Goal: Task Accomplishment & Management: Complete application form

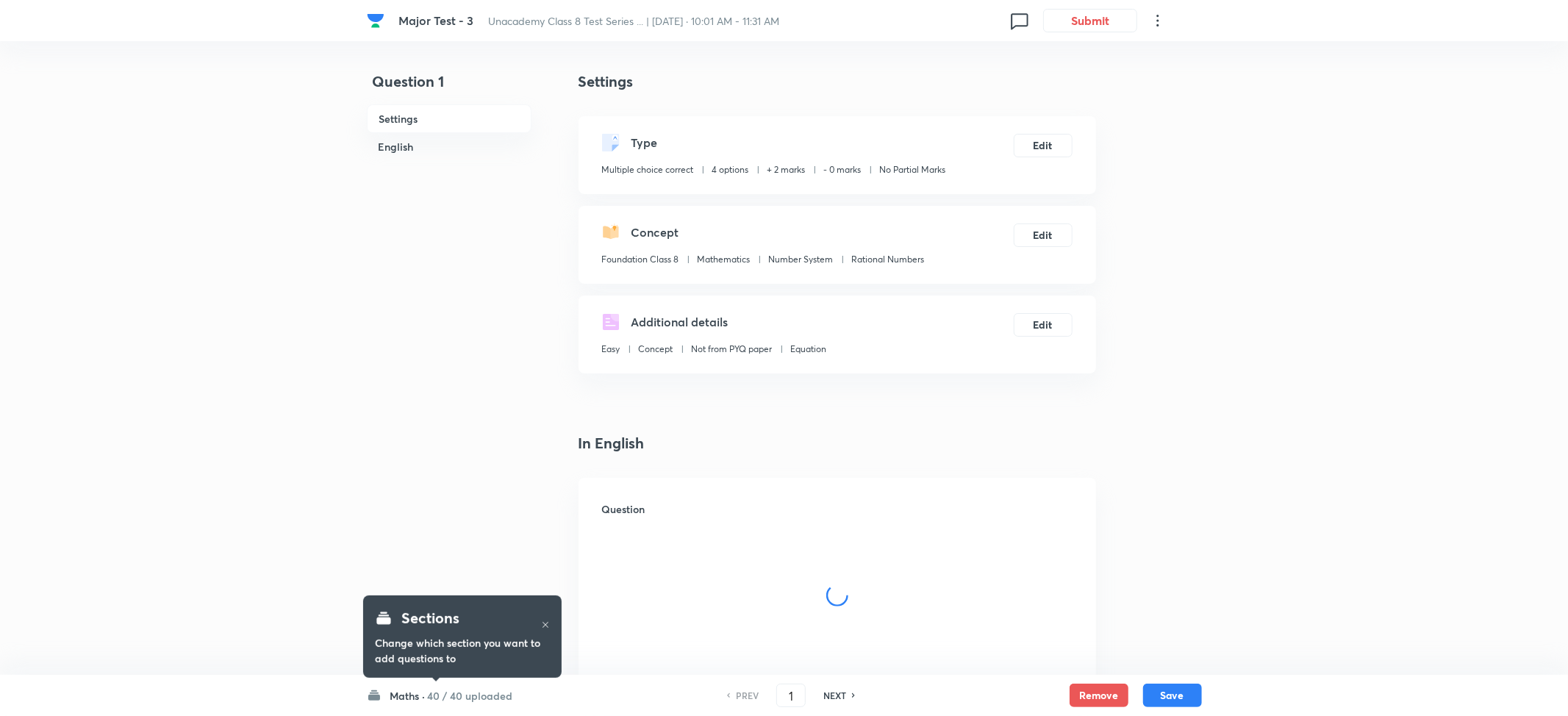
checkbox input "true"
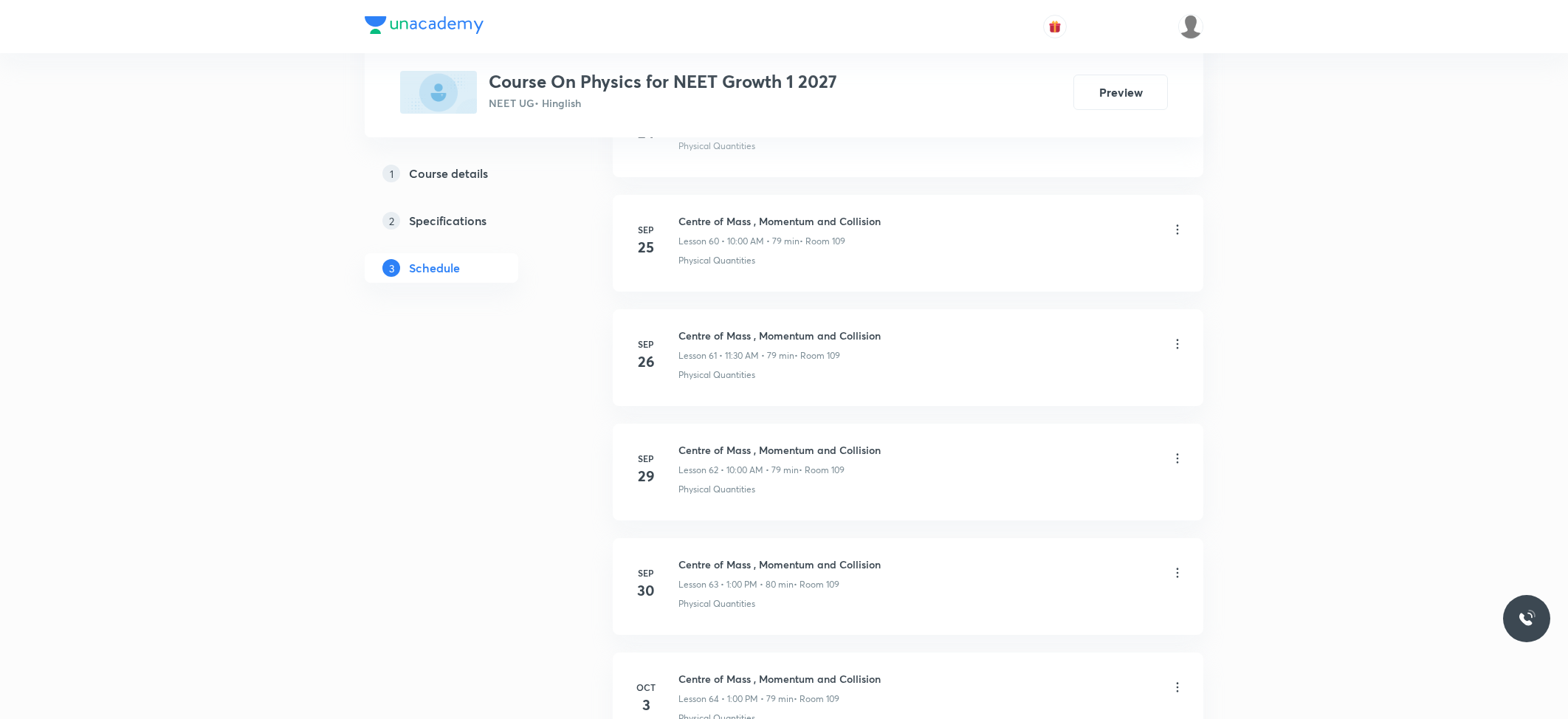
scroll to position [7820, 0]
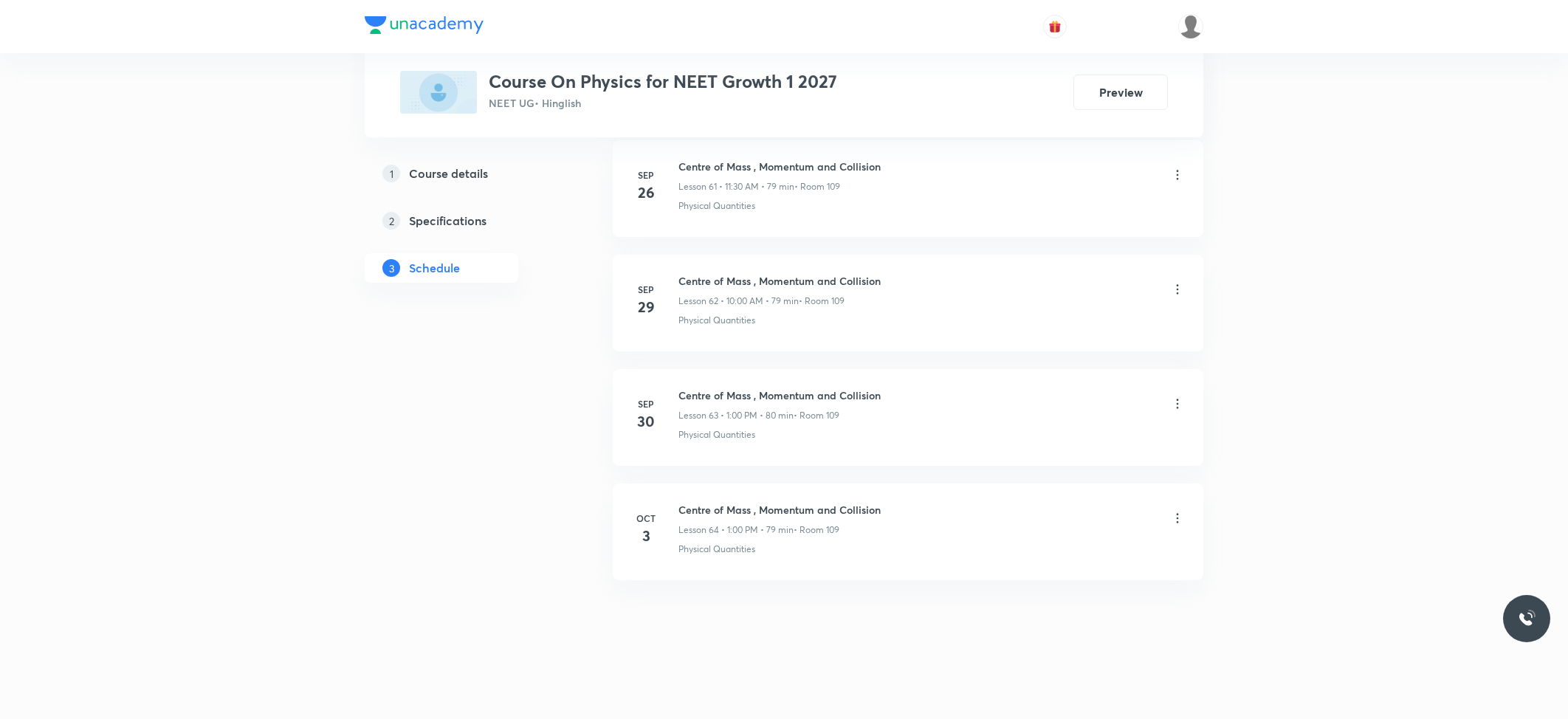
click at [775, 502] on h6 "Centre of Mass , Momentum and Collision" at bounding box center [779, 510] width 202 height 15
copy h6 "Centre of Mass , Momentum and Collision"
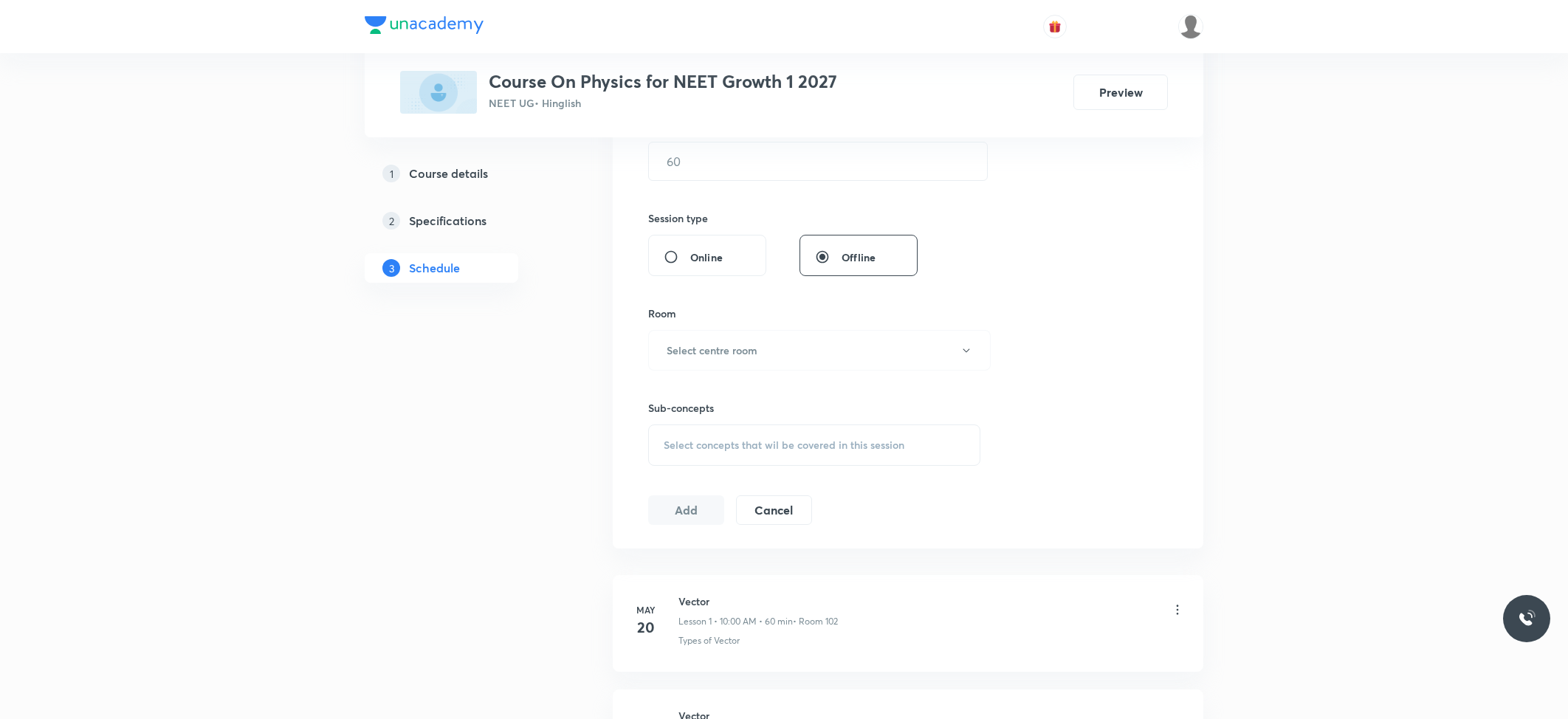
scroll to position [0, 0]
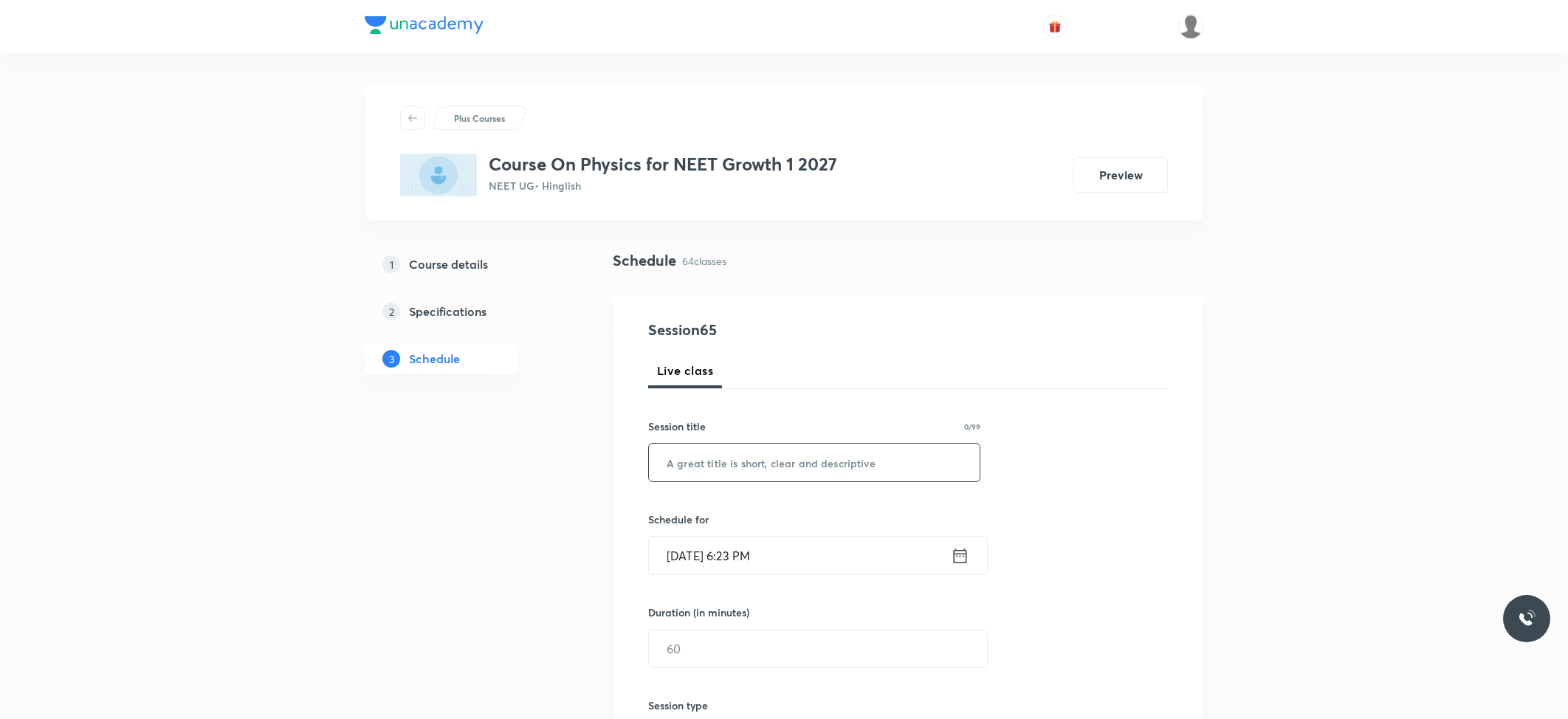
click at [781, 475] on input "text" at bounding box center [813, 462] width 330 height 38
paste input "Centre of Mass , Momentum and Collision"
type input "Centre of Mass , Momentum and Collision"
click at [792, 527] on h6 "Schedule for" at bounding box center [813, 519] width 332 height 15
click at [796, 532] on div "Schedule for Oct 5, 2025, 6:23 PM ​" at bounding box center [813, 543] width 332 height 63
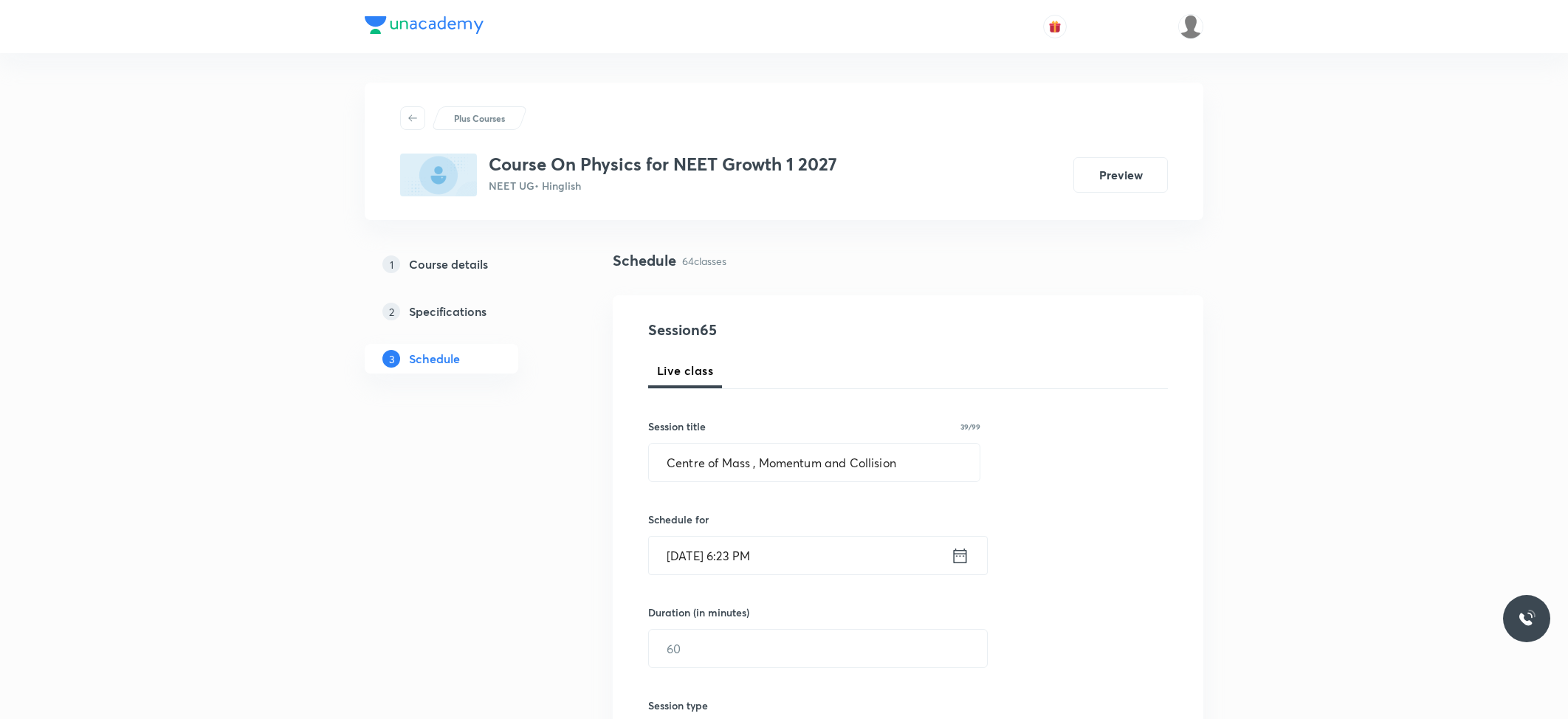
click at [795, 539] on input "Oct 5, 2025, 6:23 PM" at bounding box center [799, 555] width 302 height 38
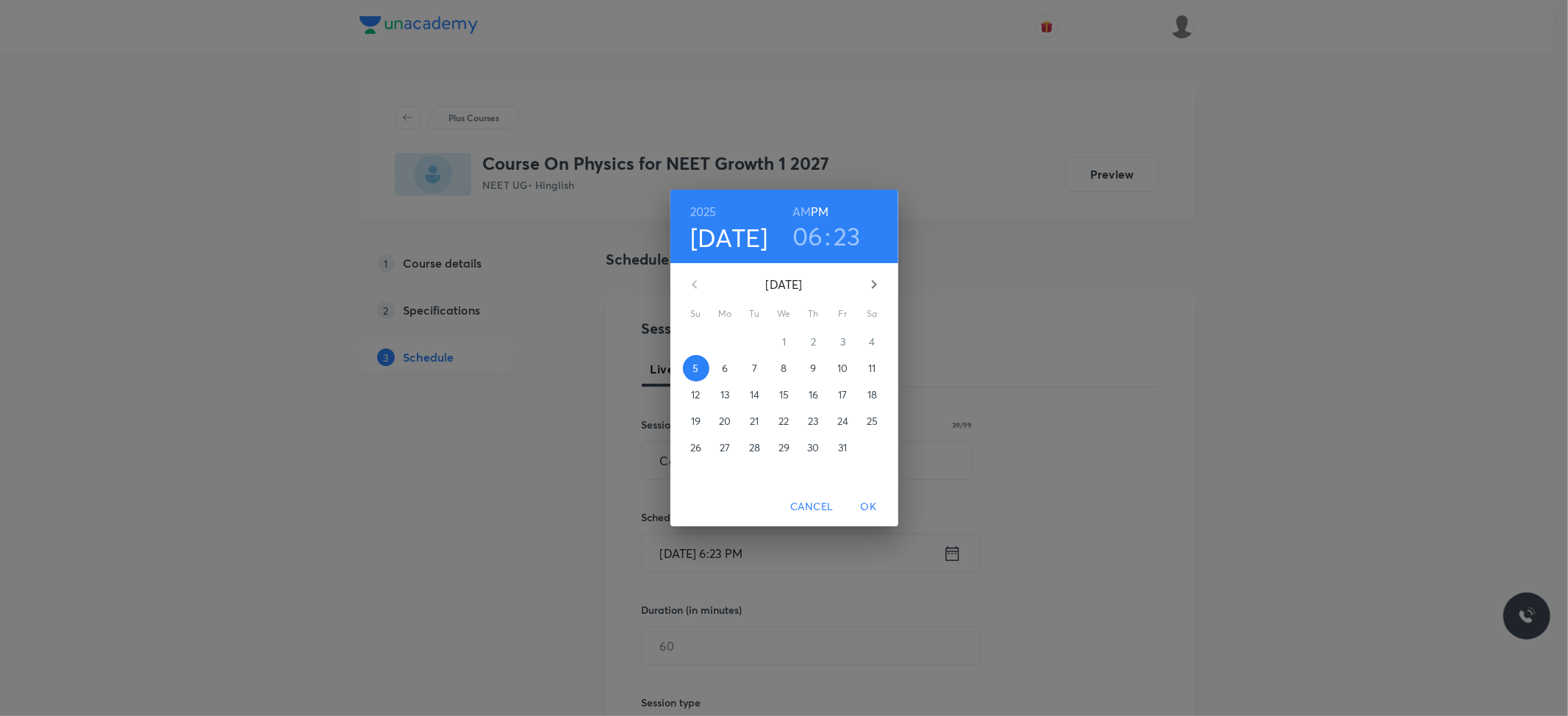
click at [725, 369] on p "6" at bounding box center [725, 368] width 6 height 15
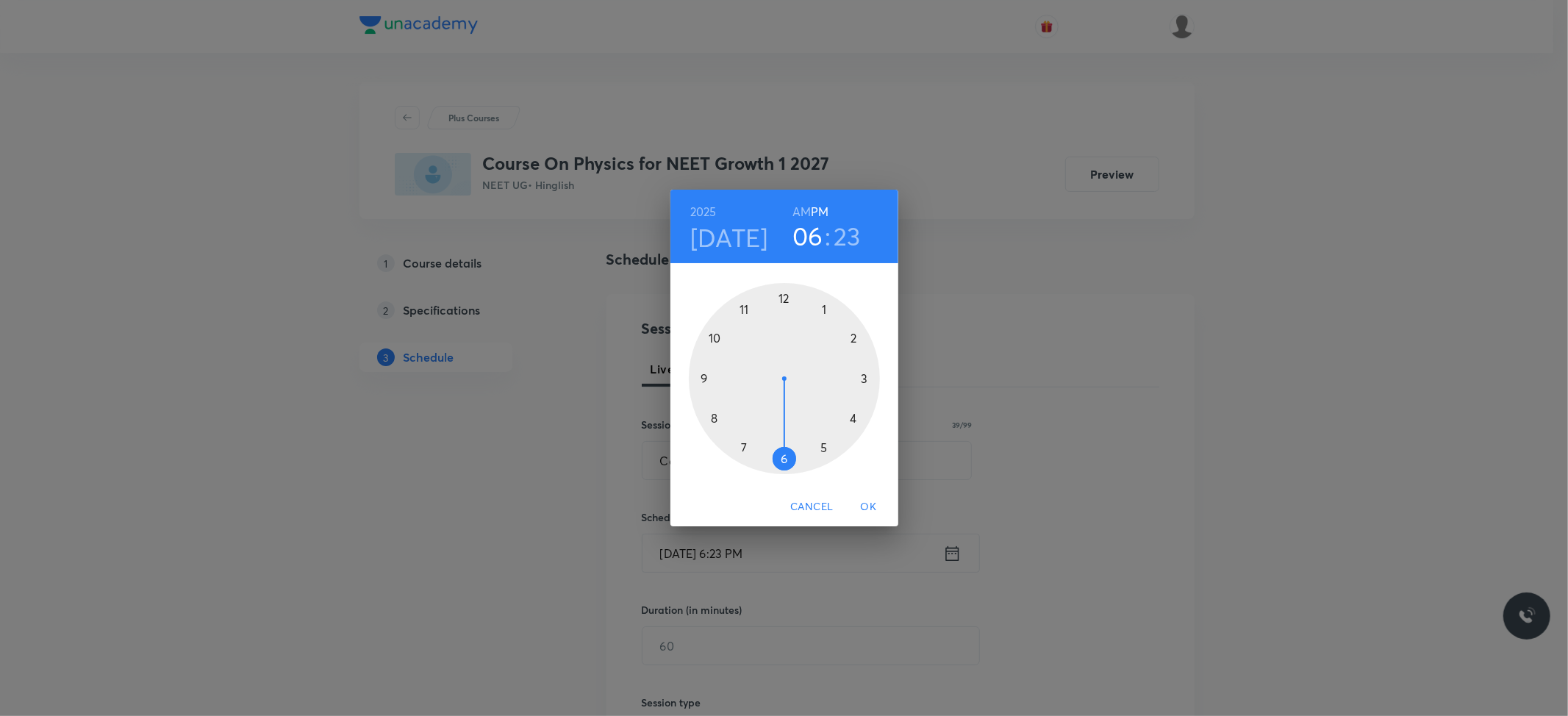
click at [801, 215] on h6 "AM" at bounding box center [802, 211] width 19 height 21
click at [719, 340] on div at bounding box center [785, 378] width 191 height 191
click at [783, 301] on div at bounding box center [785, 378] width 191 height 191
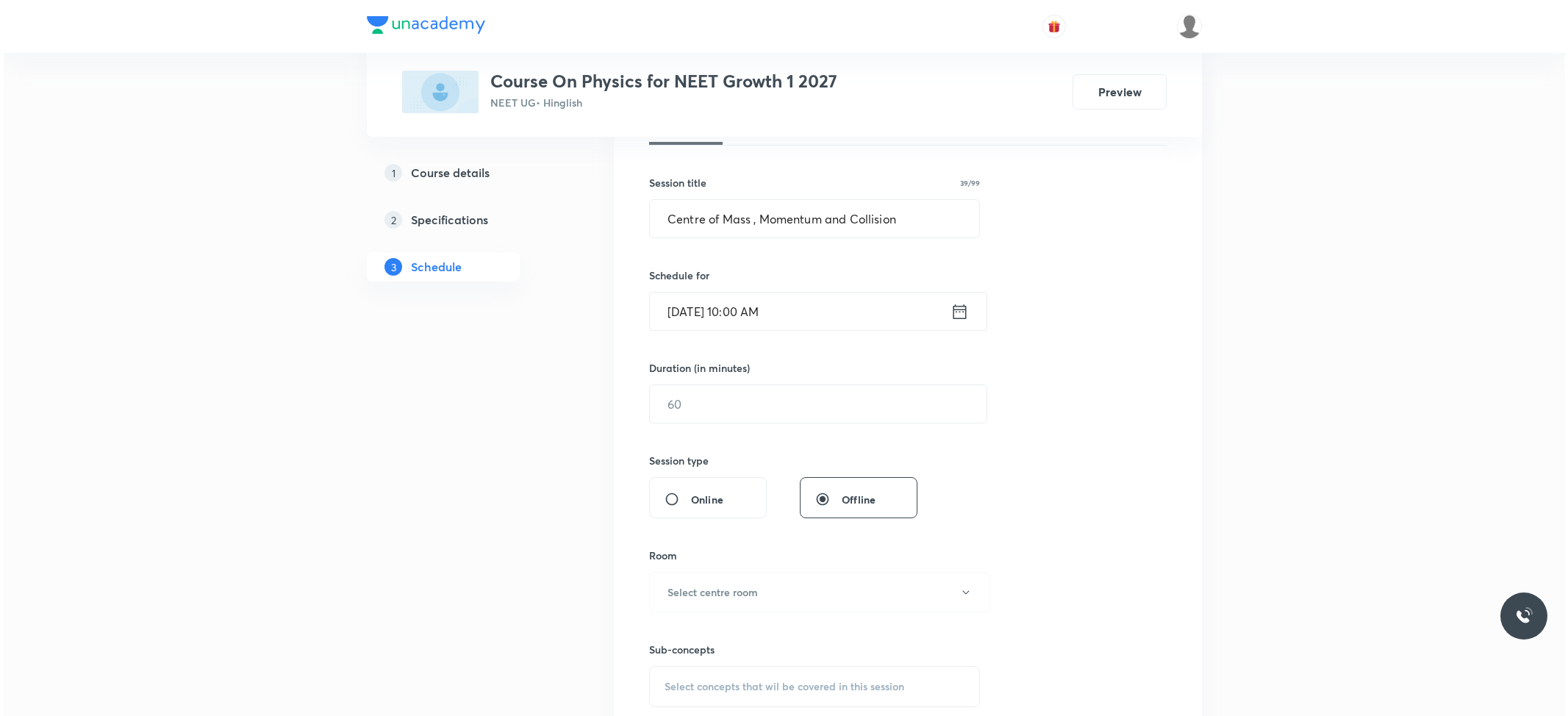
scroll to position [294, 0]
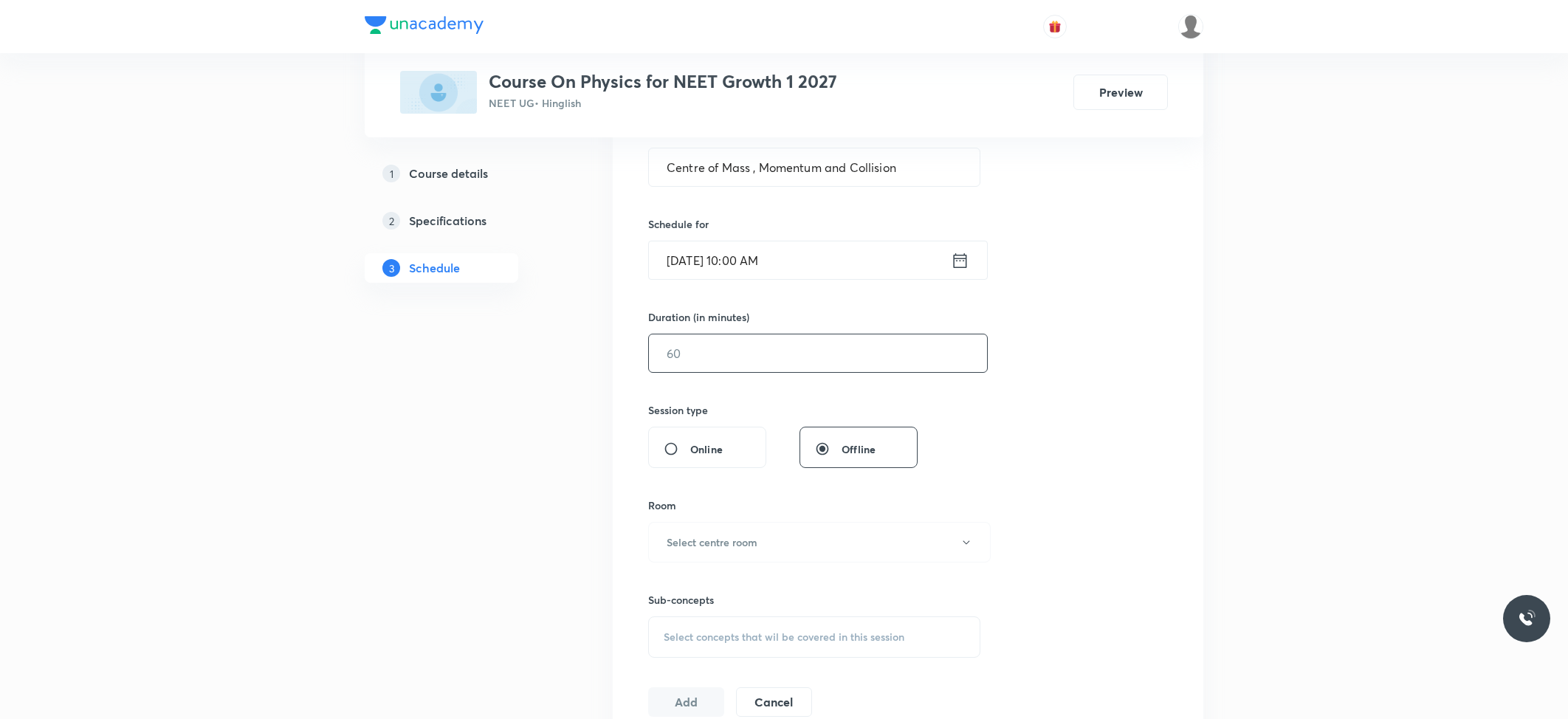
click at [777, 353] on input "text" at bounding box center [817, 353] width 338 height 38
type input "79"
click at [750, 539] on h6 "Select centre room" at bounding box center [711, 543] width 91 height 15
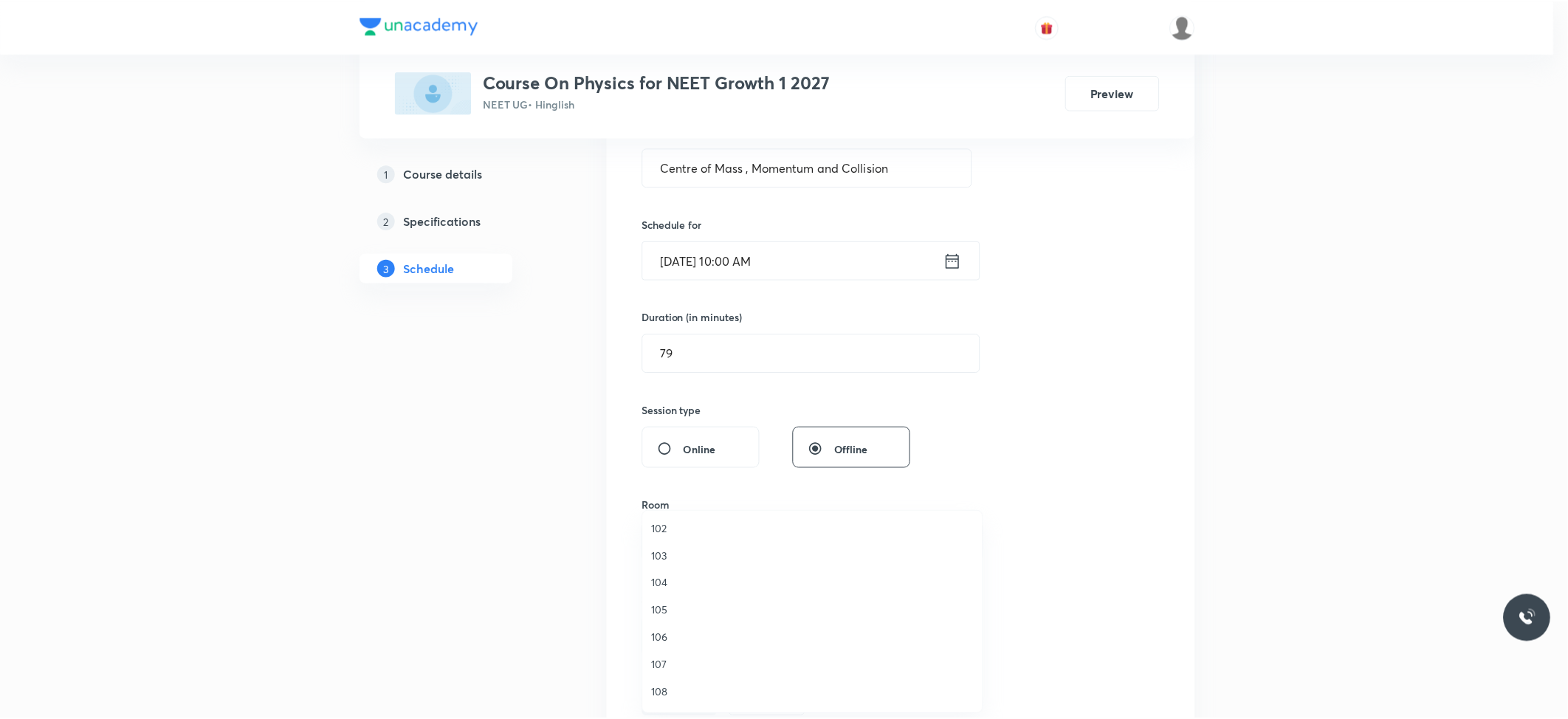
scroll to position [56, 0]
click at [662, 539] on span "109" at bounding box center [816, 694] width 324 height 15
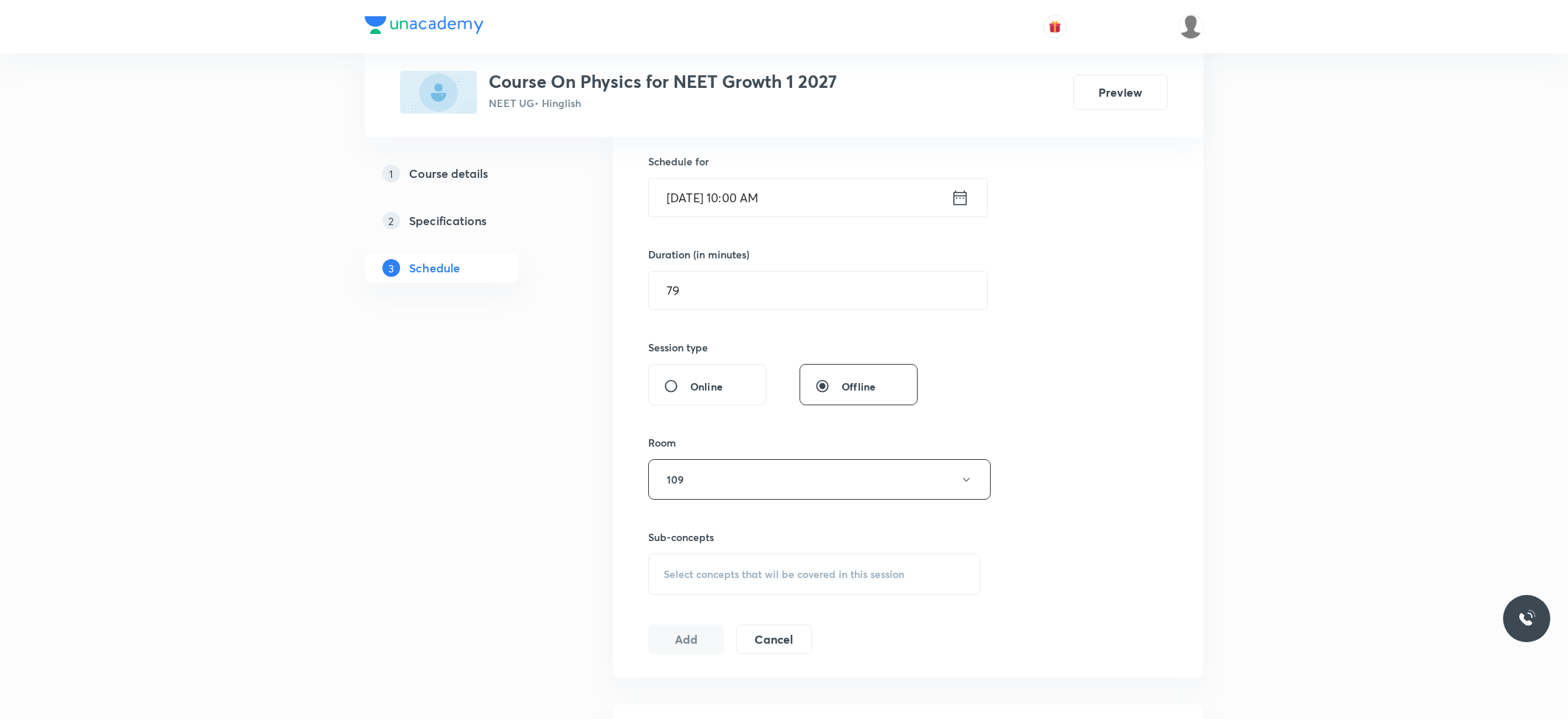
scroll to position [393, 0]
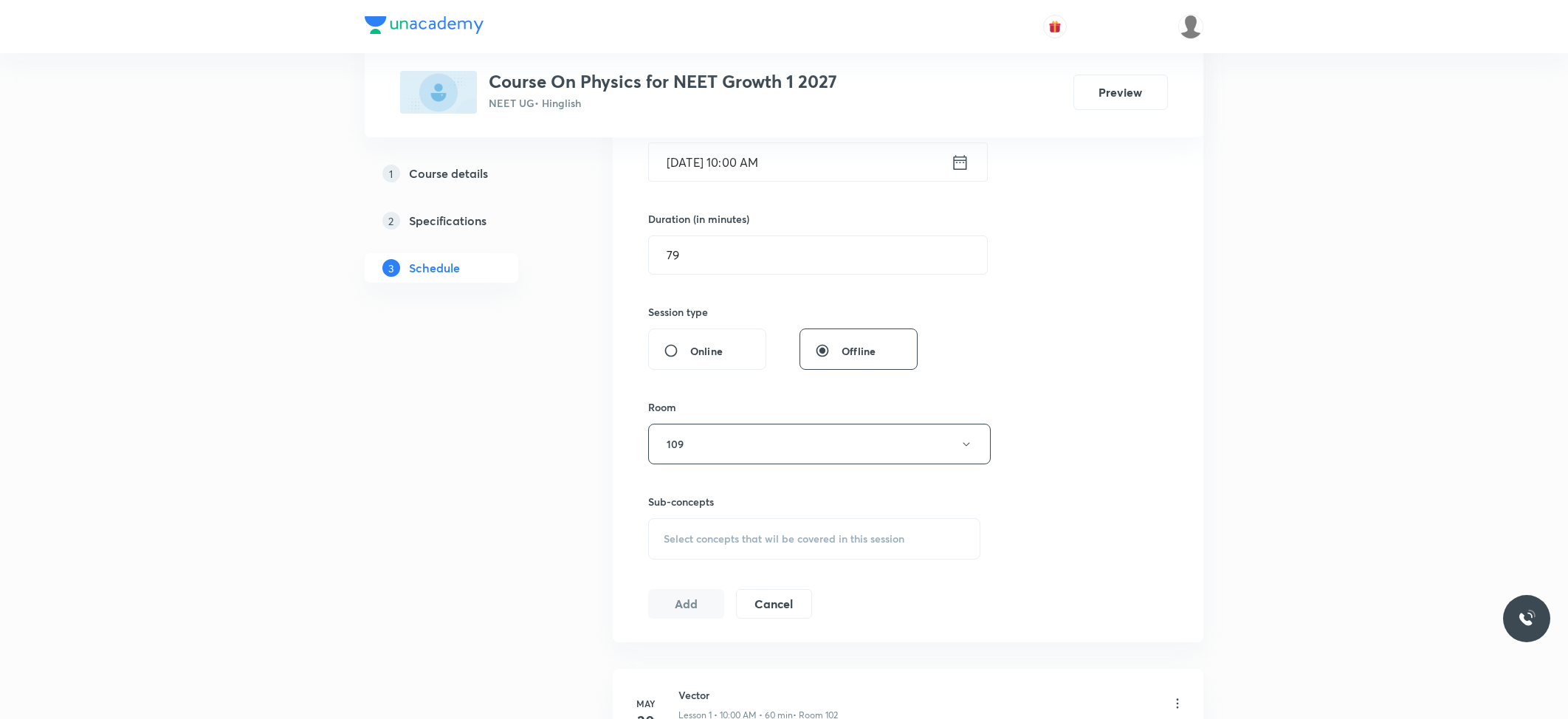
click at [794, 539] on div "Select concepts that wil be covered in this session" at bounding box center [813, 539] width 332 height 41
click at [753, 539] on div "Physical Quantities Covered previously" at bounding box center [813, 654] width 330 height 33
checkbox input "true"
click at [669, 539] on button "Add" at bounding box center [686, 619] width 76 height 29
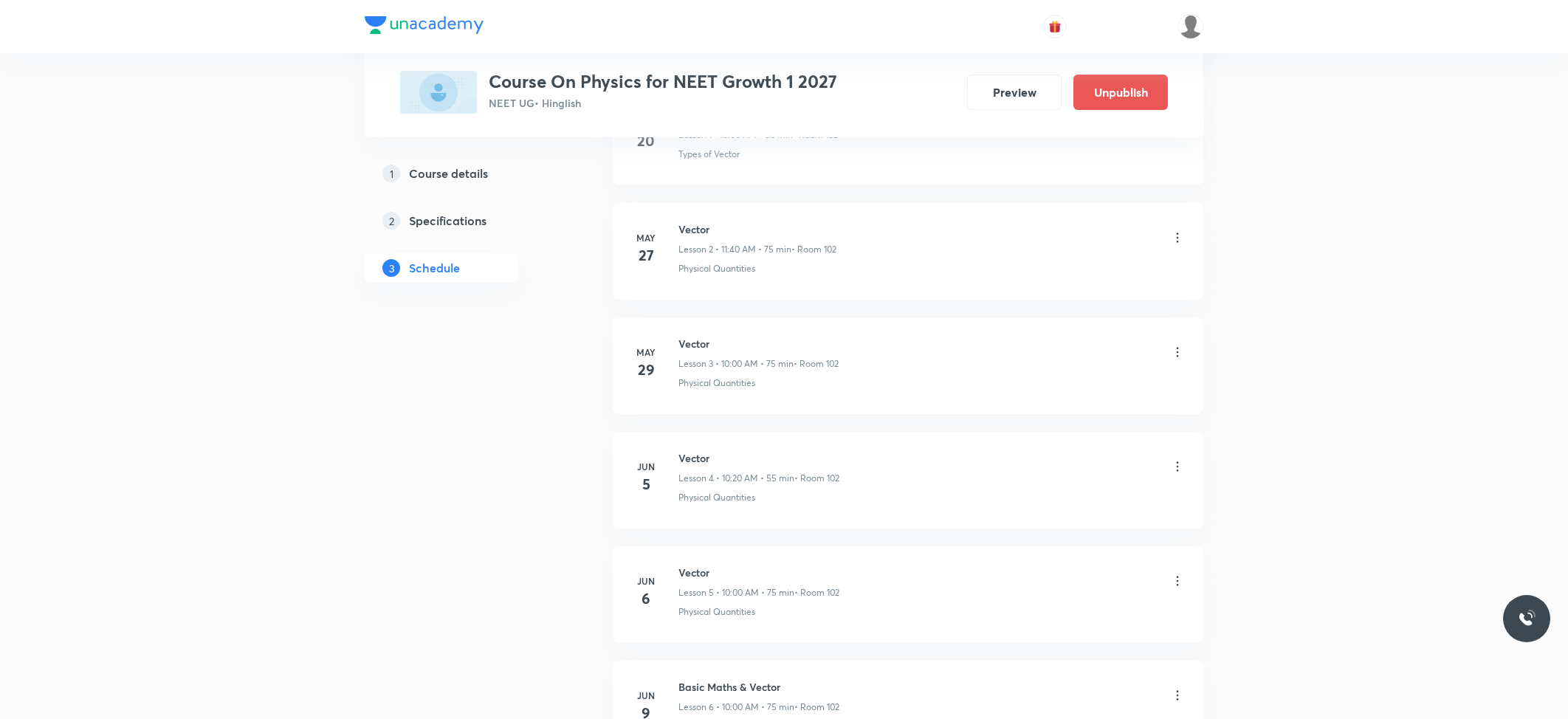
scroll to position [7255, 0]
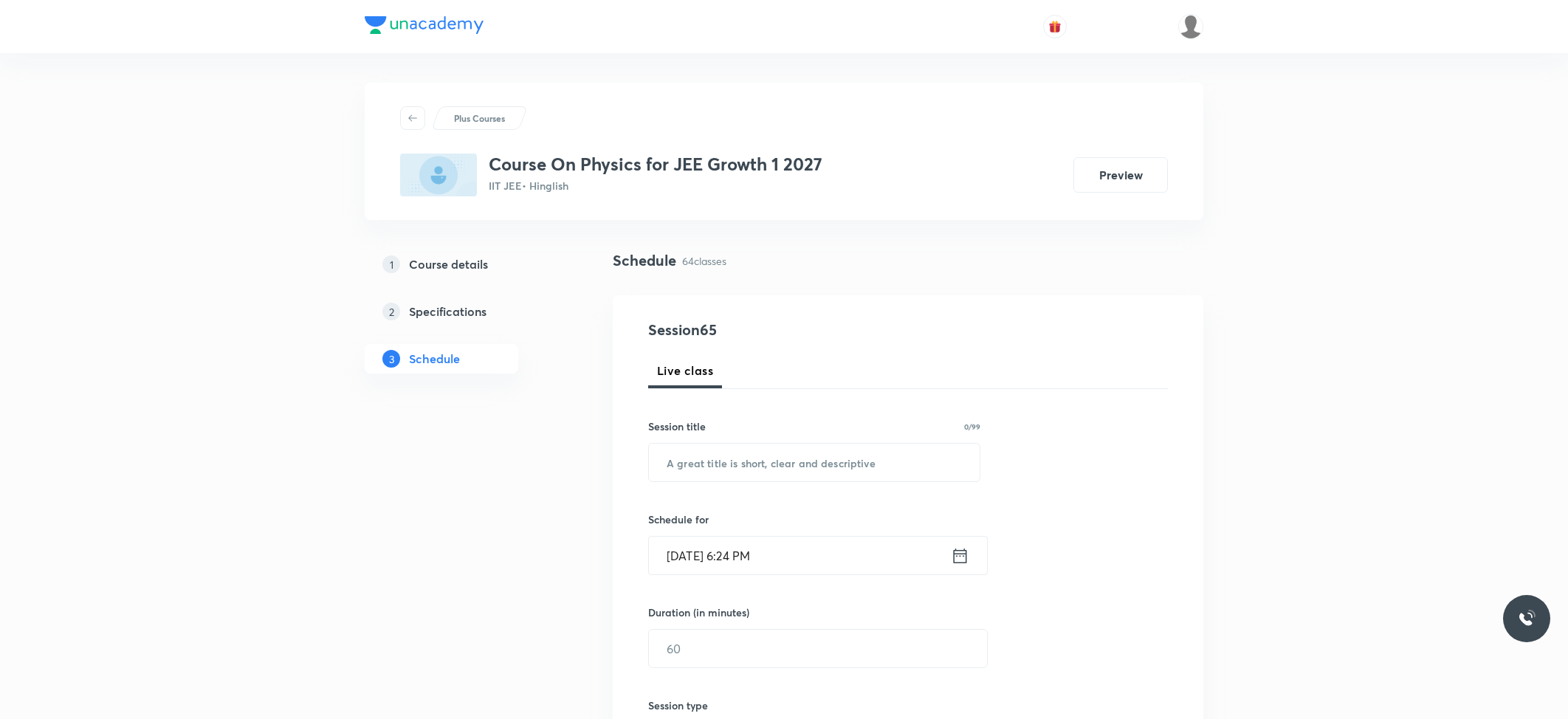
scroll to position [7820, 0]
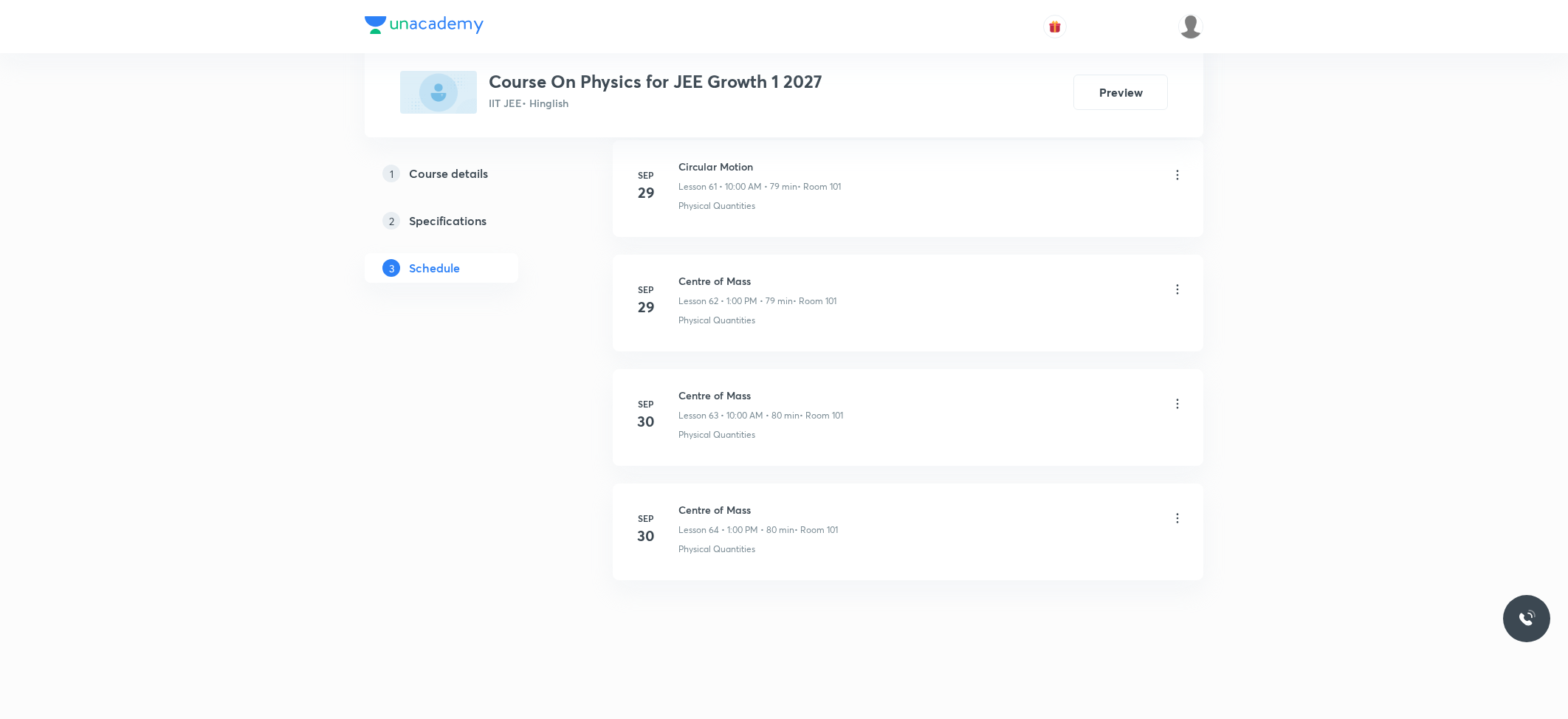
click at [713, 505] on h6 "Centre of Mass" at bounding box center [758, 510] width 159 height 15
click at [713, 505] on h6 "Centre of Mass" at bounding box center [758, 510] width 159 height 15
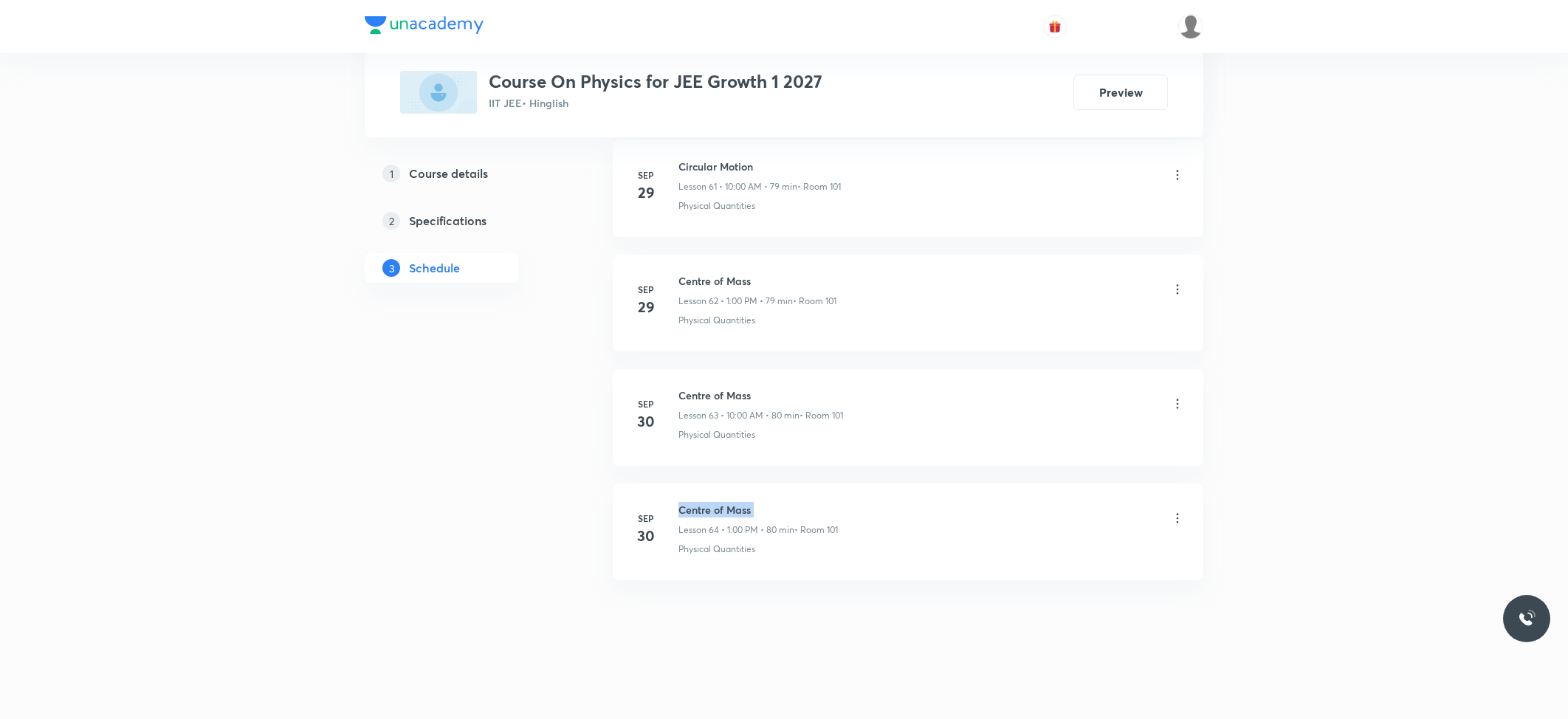
scroll to position [0, 0]
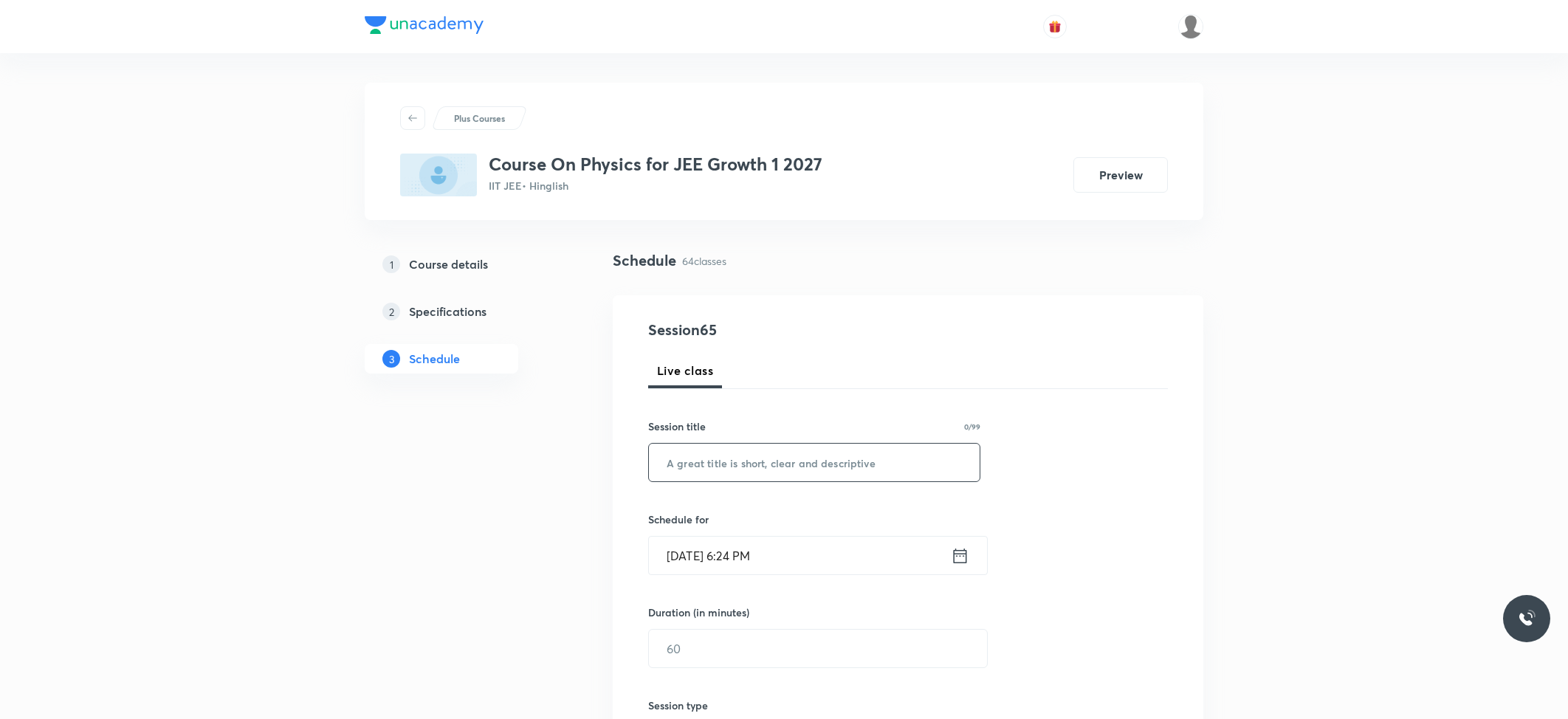
click at [725, 474] on input "text" at bounding box center [813, 462] width 330 height 38
paste input "Centre of Mass"
type input "Centre of Mass"
click at [769, 532] on div "Schedule for Oct 5, 2025, 6:24 PM ​" at bounding box center [813, 543] width 332 height 63
click at [769, 556] on input "Oct 5, 2025, 6:24 PM" at bounding box center [799, 555] width 302 height 38
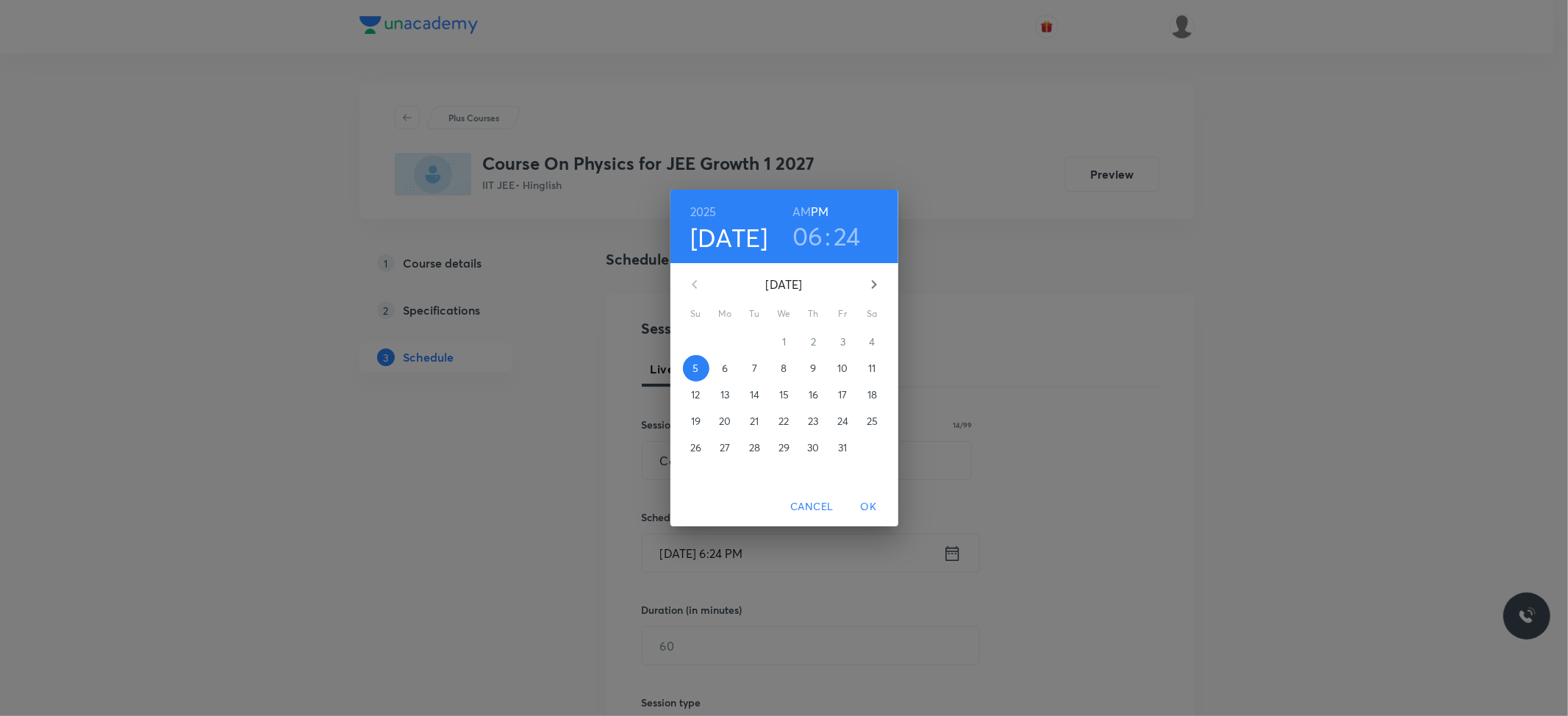
click at [724, 358] on button "6" at bounding box center [725, 368] width 26 height 26
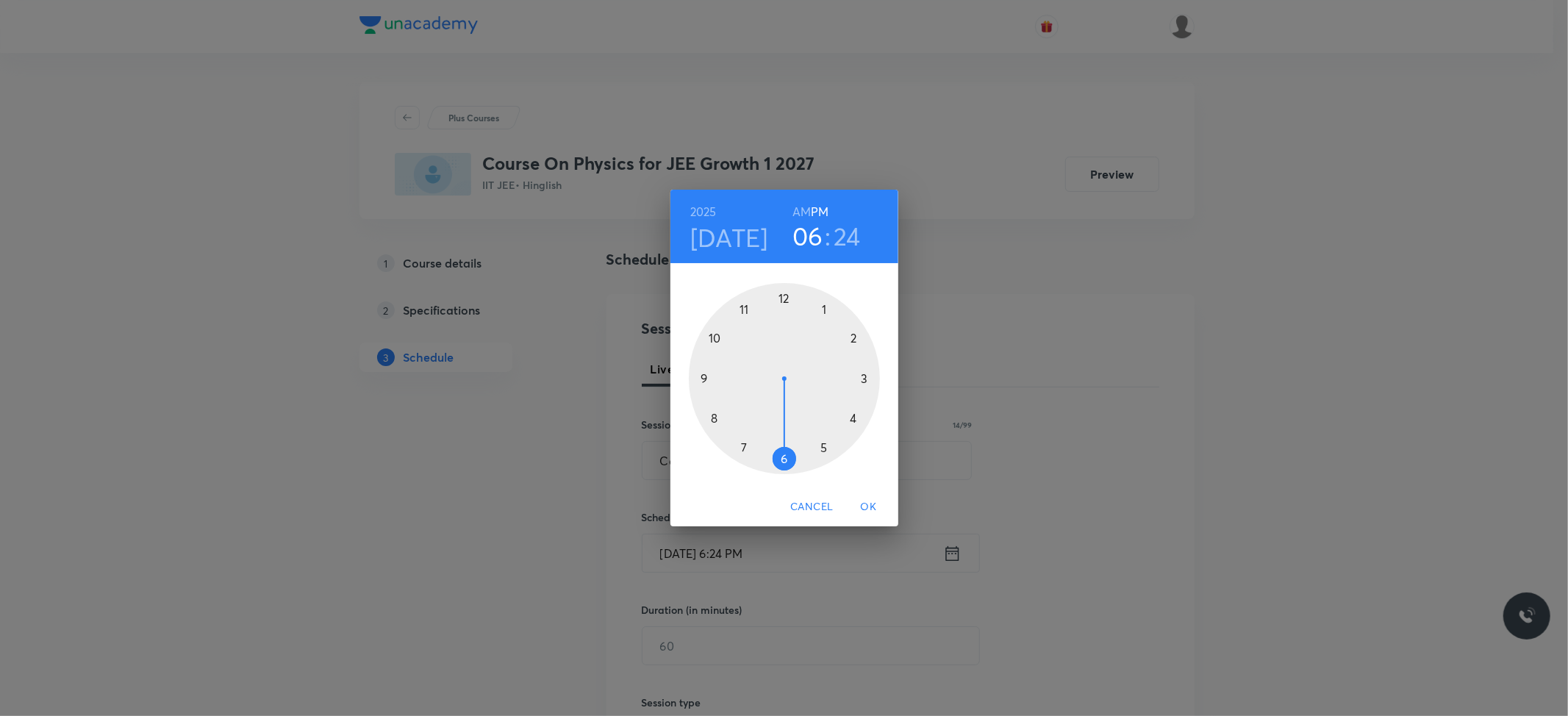
click at [800, 204] on h6 "AM" at bounding box center [802, 211] width 19 height 21
click at [712, 335] on div at bounding box center [785, 378] width 191 height 191
click at [786, 298] on div at bounding box center [785, 378] width 191 height 191
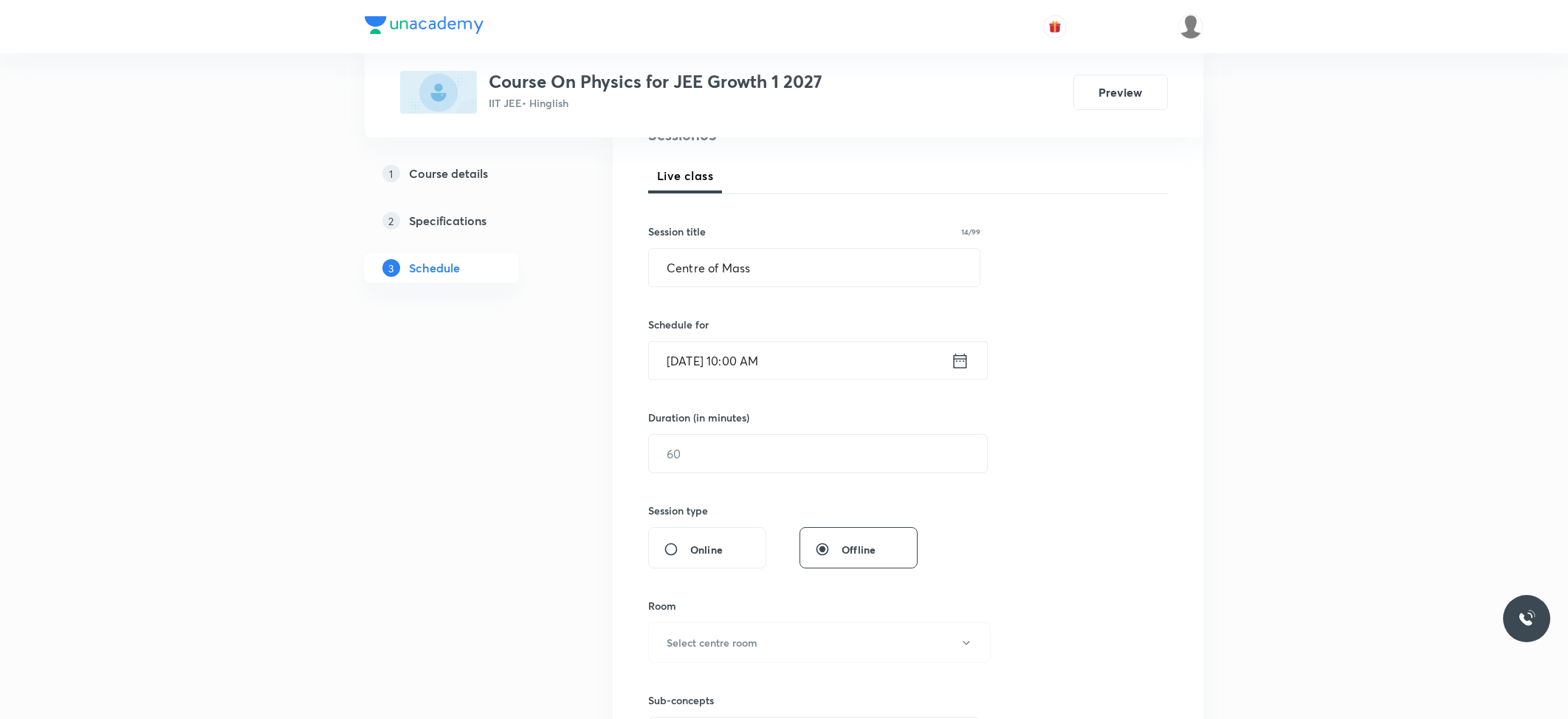
scroll to position [197, 0]
click at [765, 444] on input "text" at bounding box center [817, 452] width 338 height 38
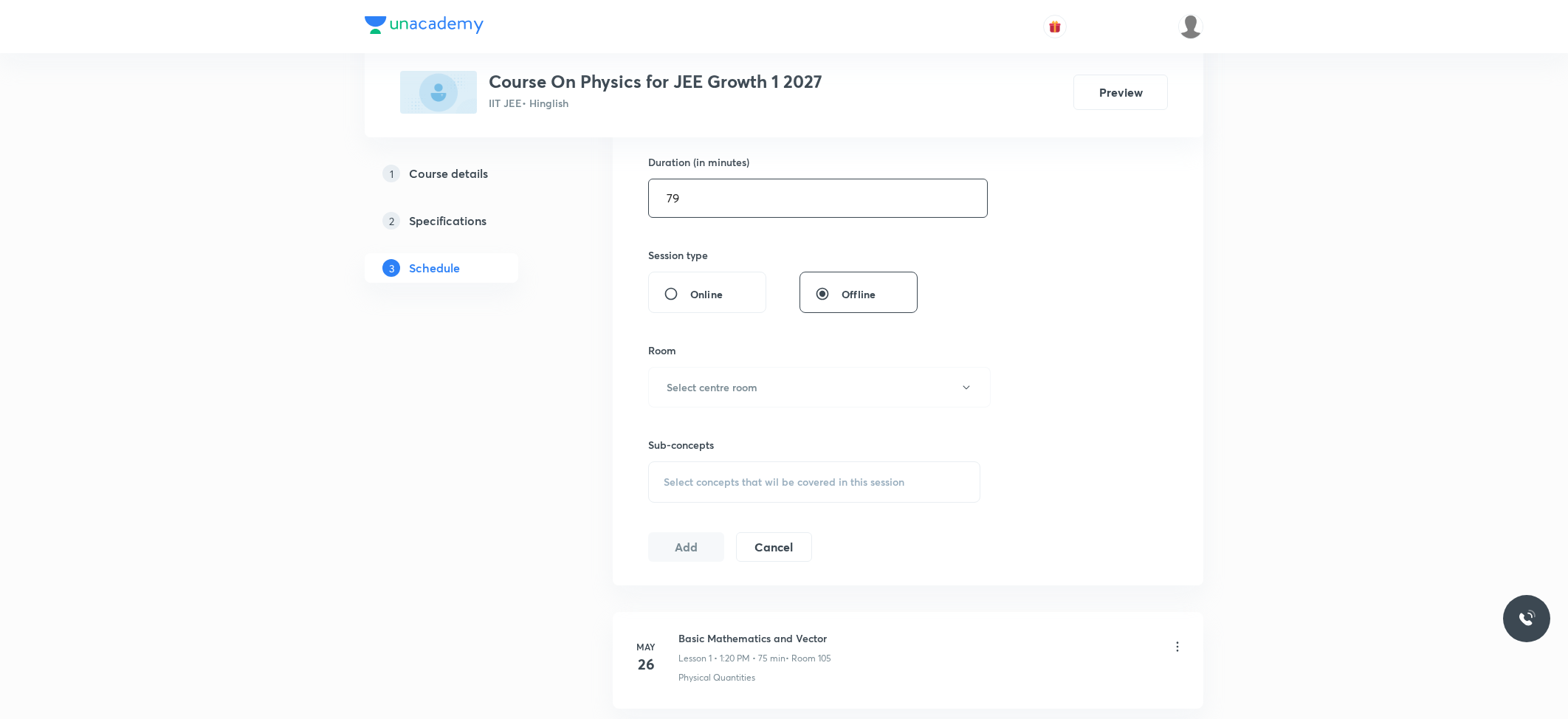
scroll to position [491, 0]
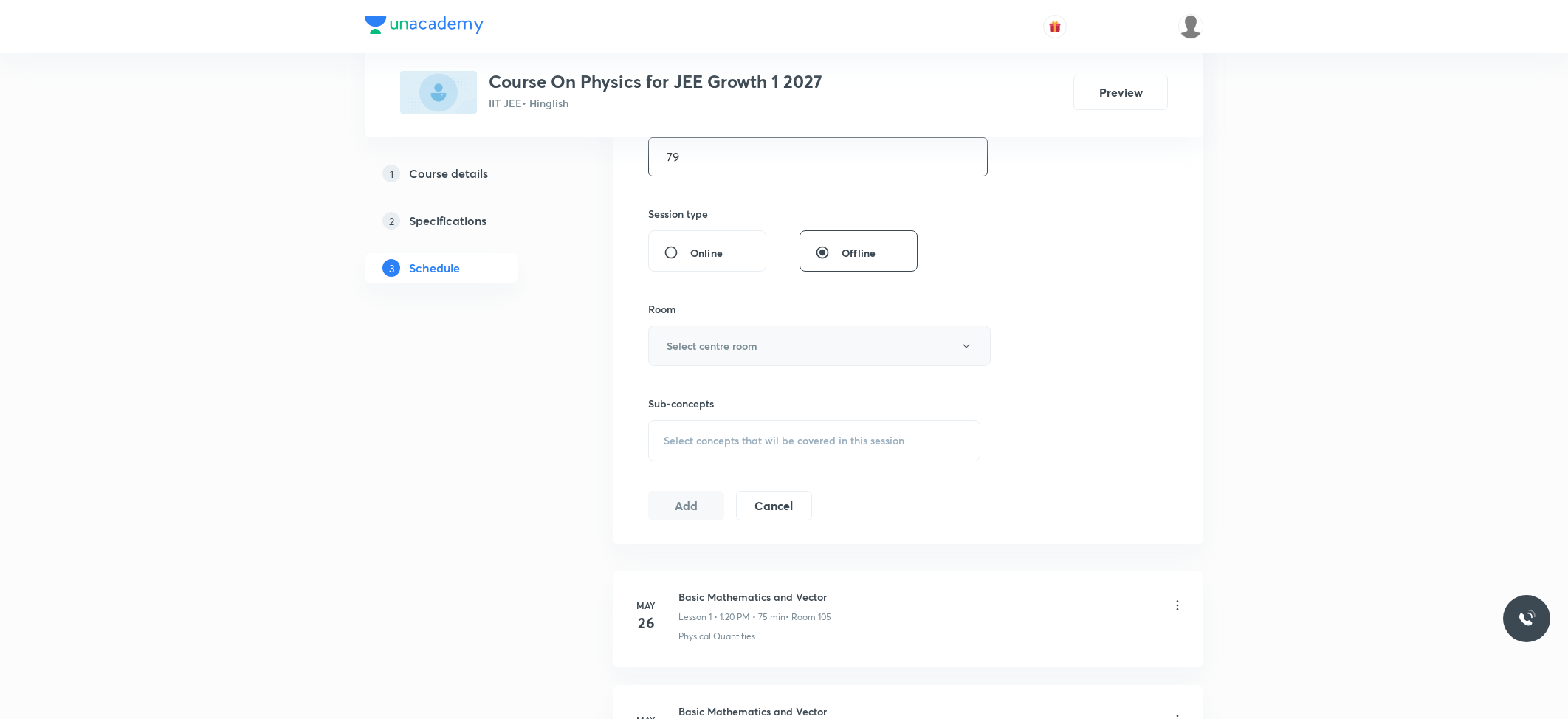
type input "79"
click at [748, 343] on h6 "Select centre room" at bounding box center [711, 346] width 91 height 15
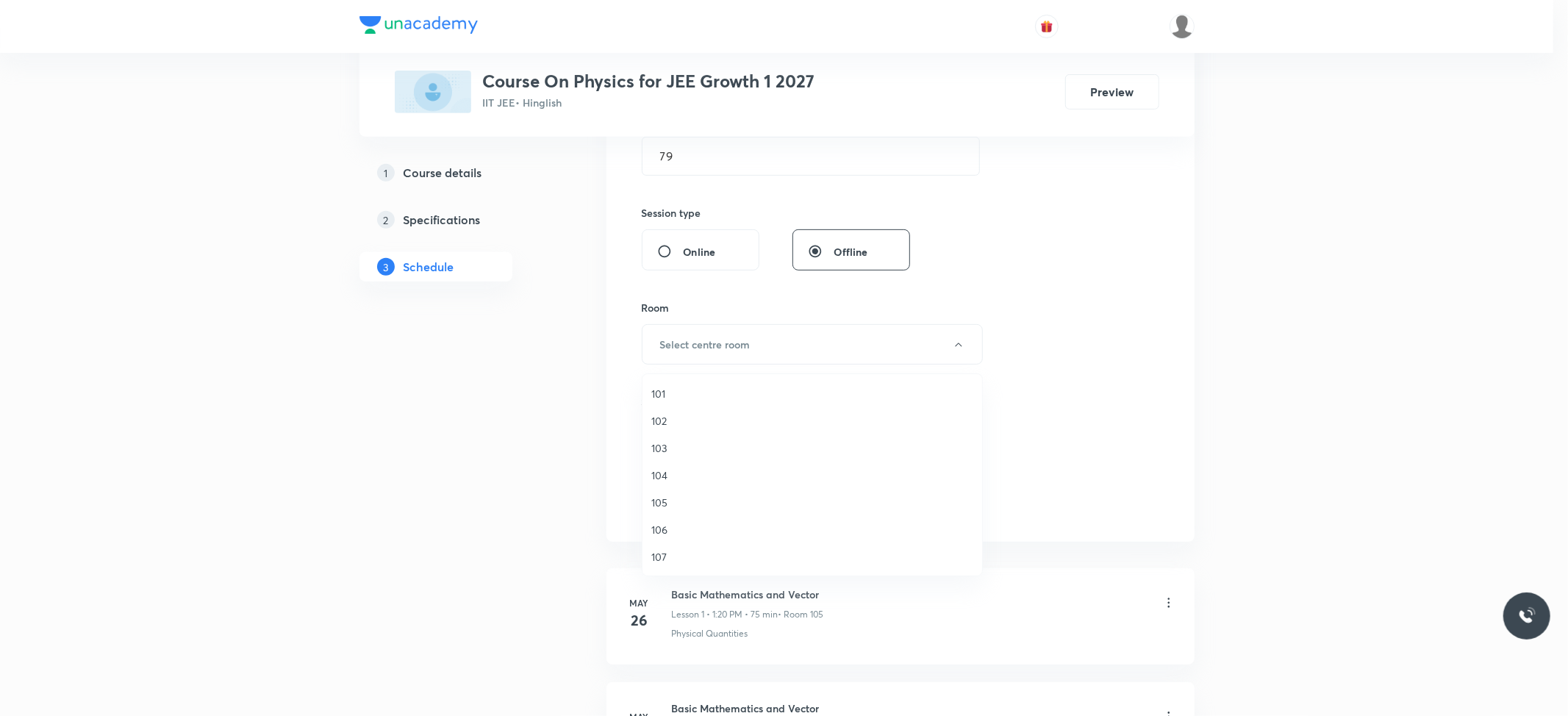
click at [665, 392] on span "101" at bounding box center [813, 394] width 322 height 15
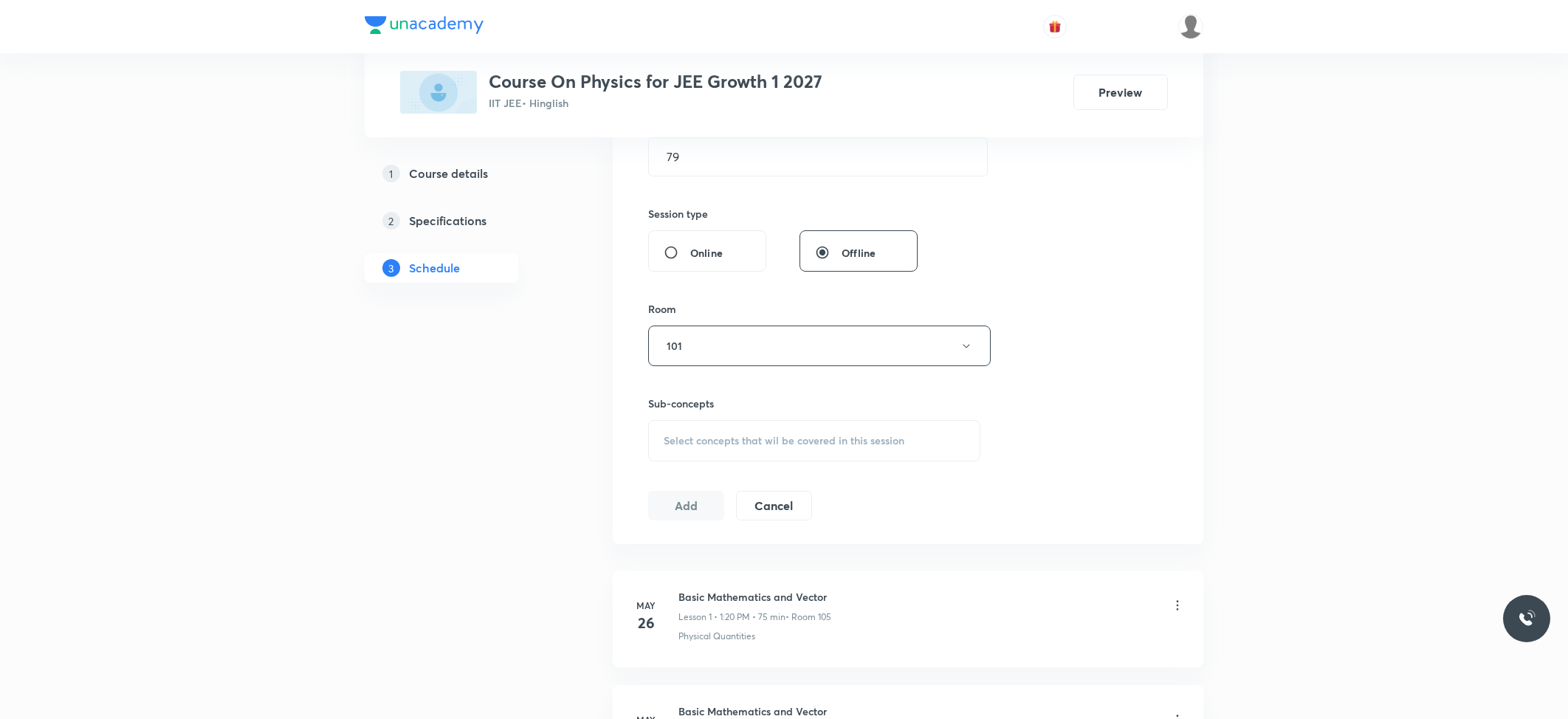
click at [731, 439] on span "Select concepts that wil be covered in this session" at bounding box center [783, 440] width 241 height 12
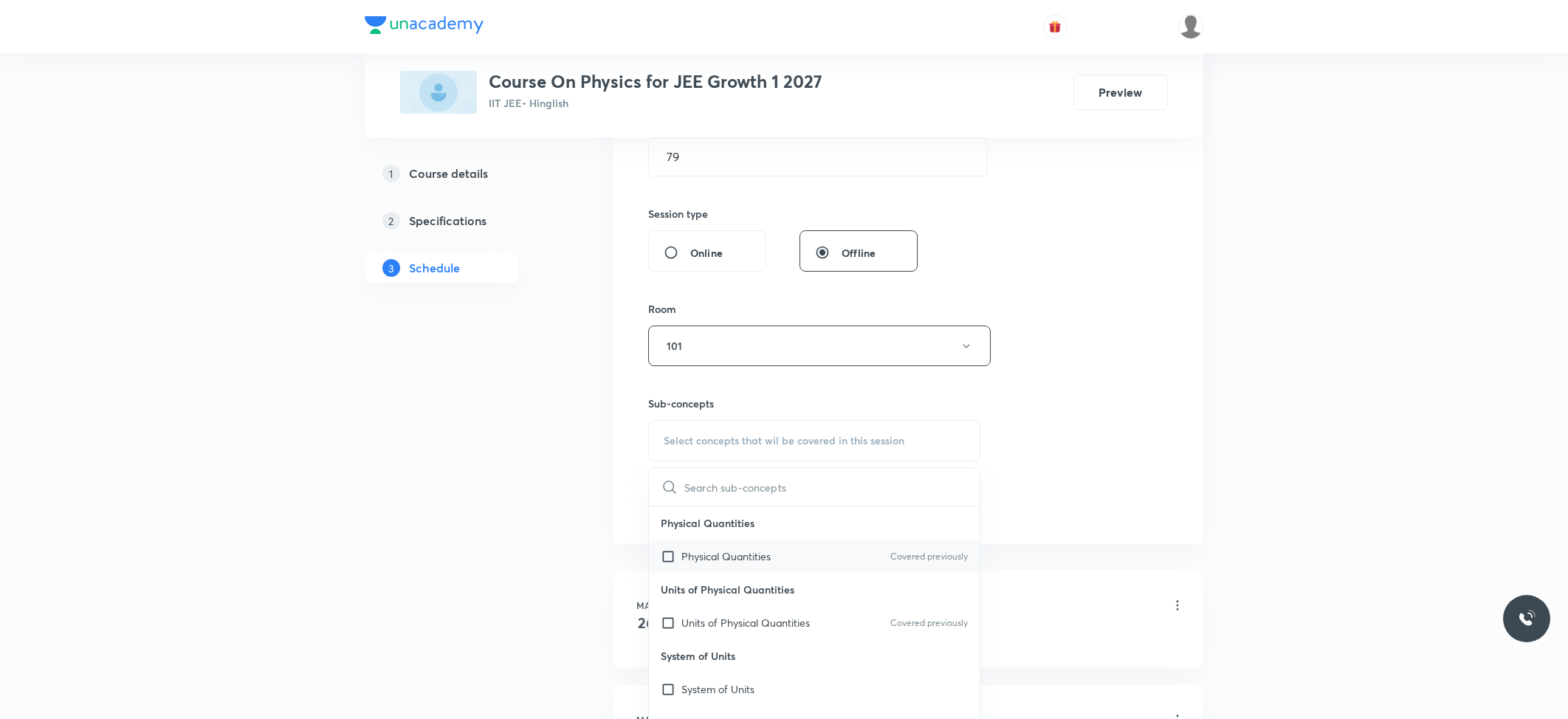
click at [719, 550] on div "Physical Quantities Covered previously" at bounding box center [813, 556] width 330 height 33
checkbox input "true"
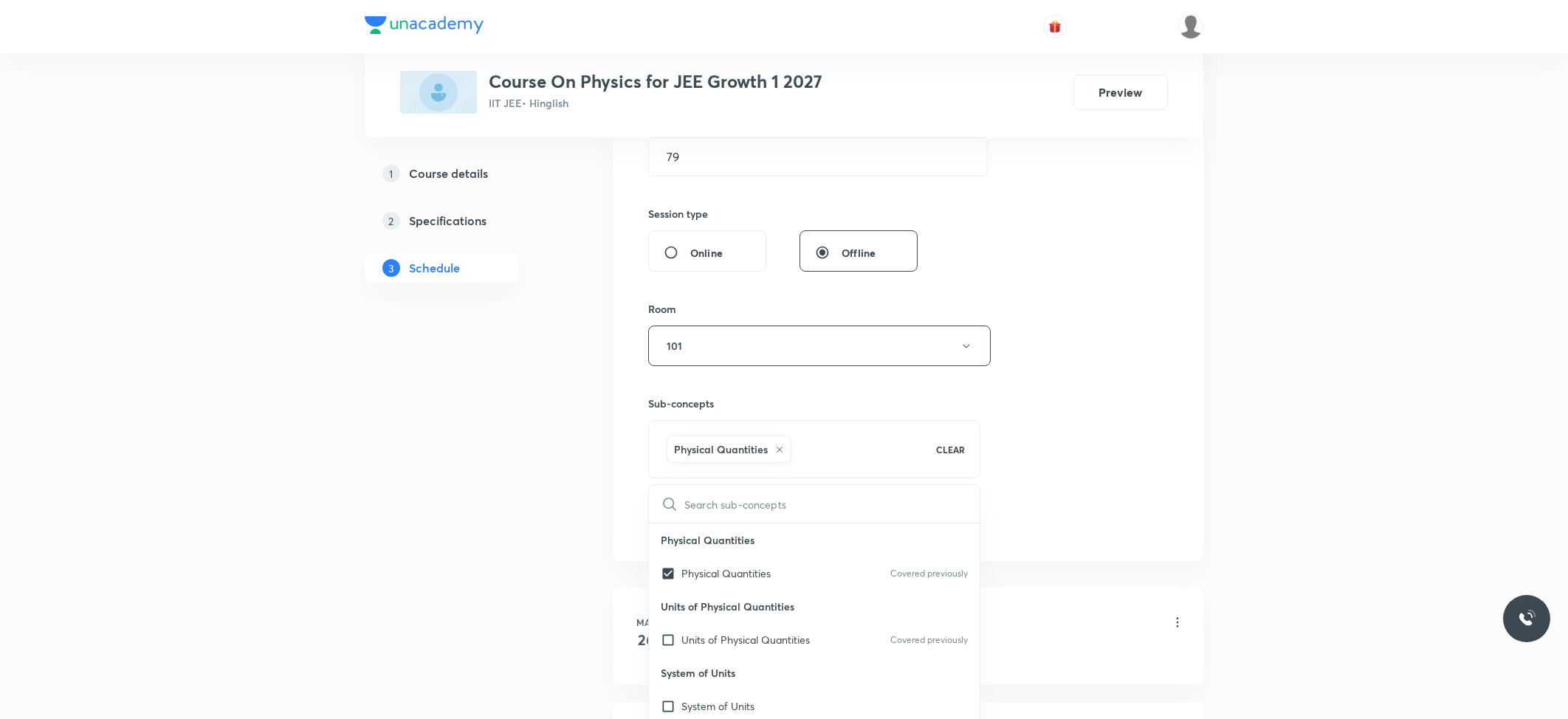
click at [624, 497] on div "Session 65 Live class Session title 14/99 Centre of Mass ​ Schedule for Oct 6, …" at bounding box center [908, 182] width 591 height 758
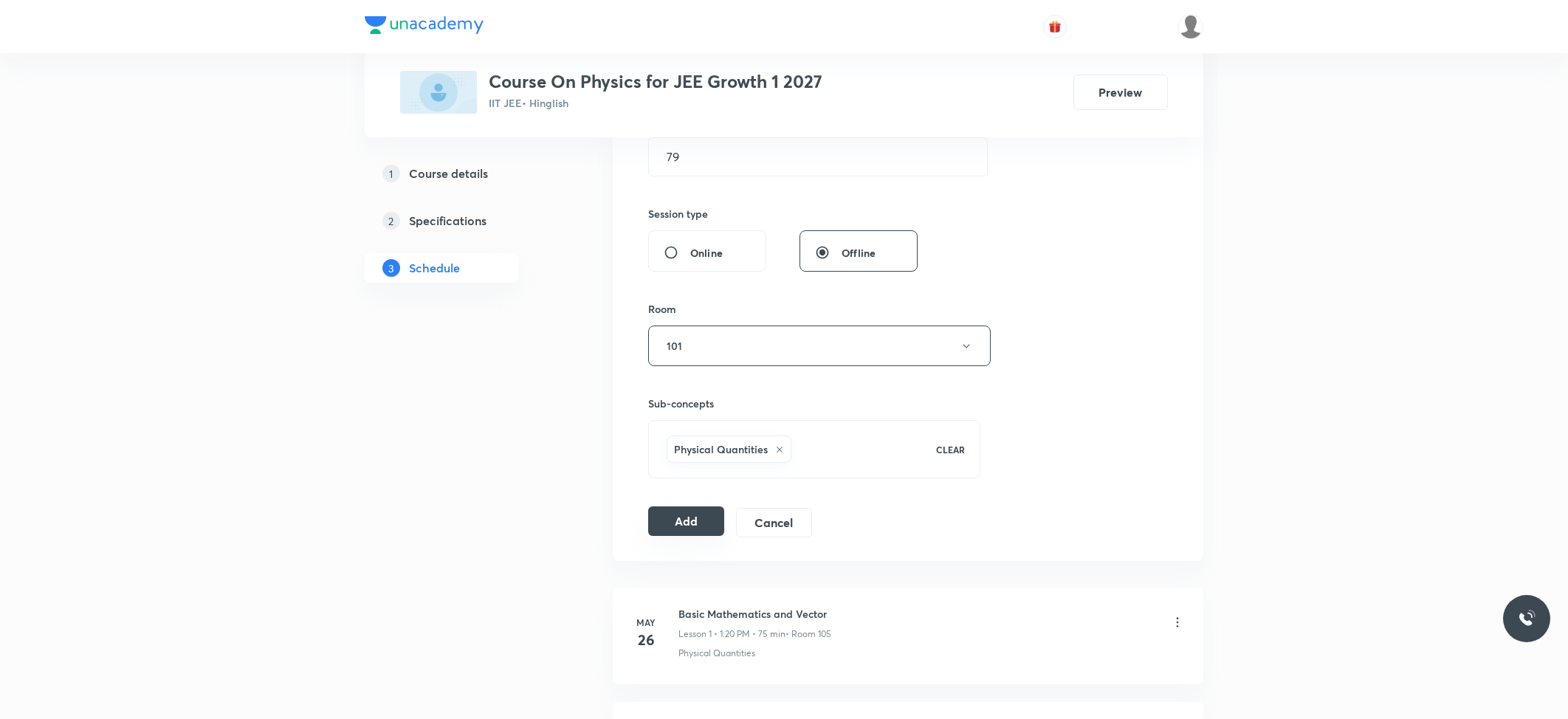
click at [666, 524] on button "Add" at bounding box center [686, 521] width 76 height 29
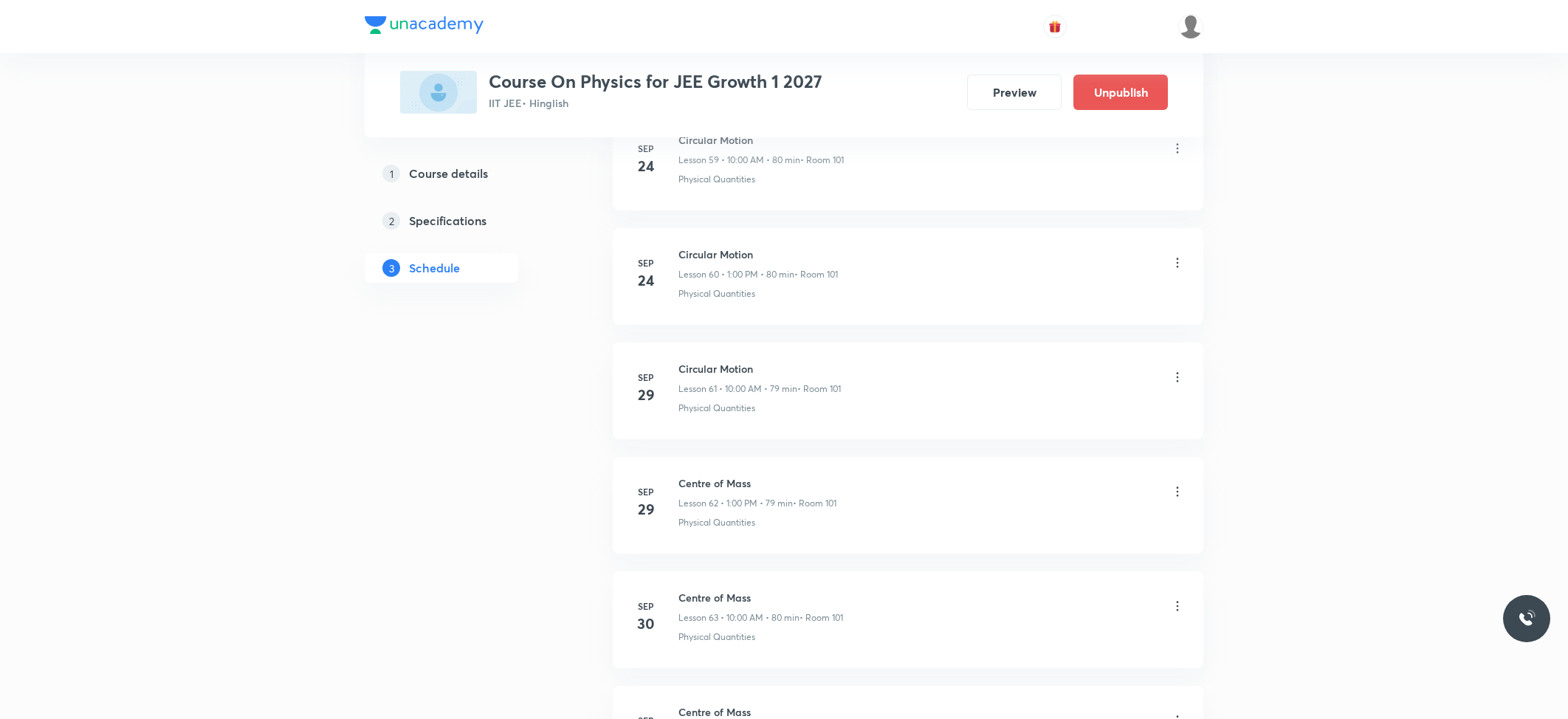
scroll to position [7255, 0]
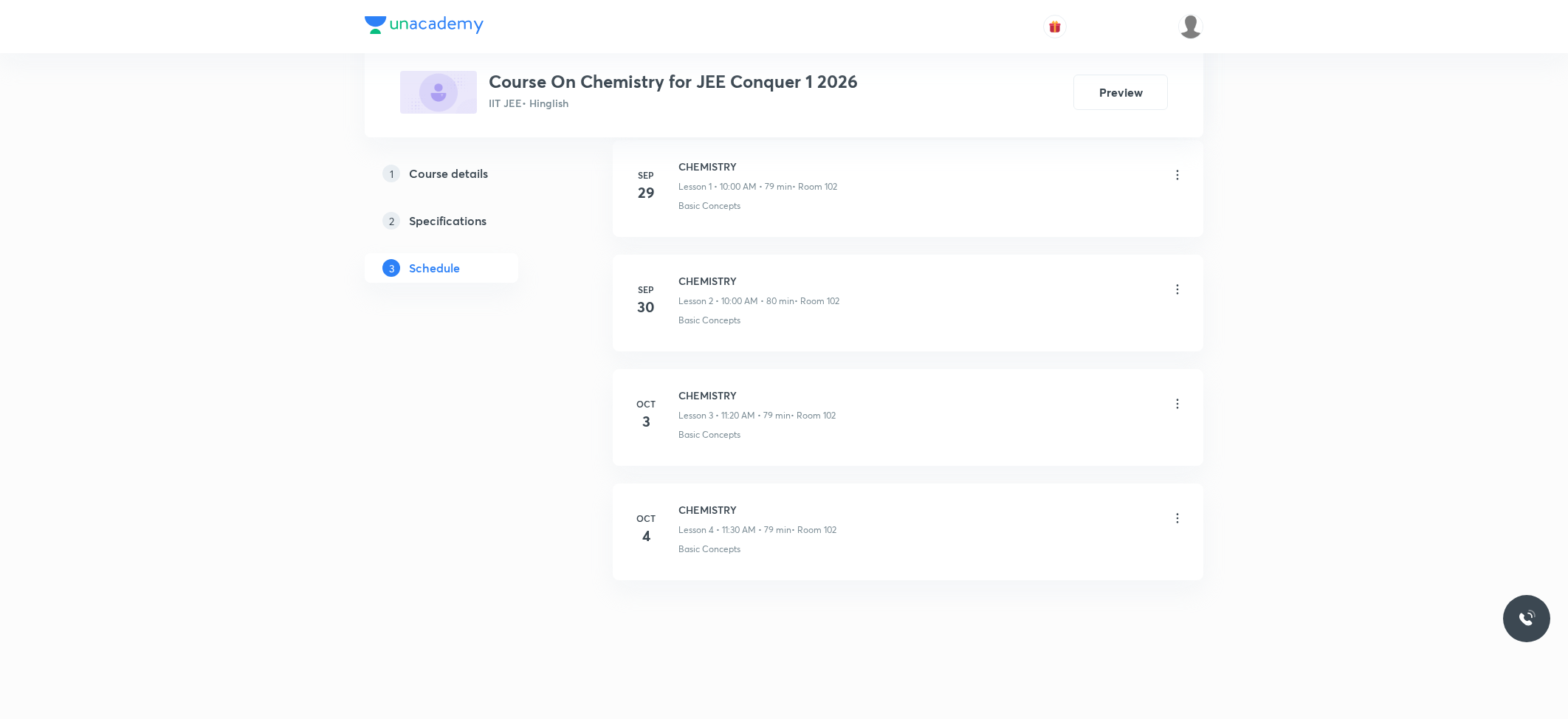
click at [721, 505] on h6 "CHEMISTRY" at bounding box center [758, 510] width 158 height 15
copy h6 "CHEMISTRY"
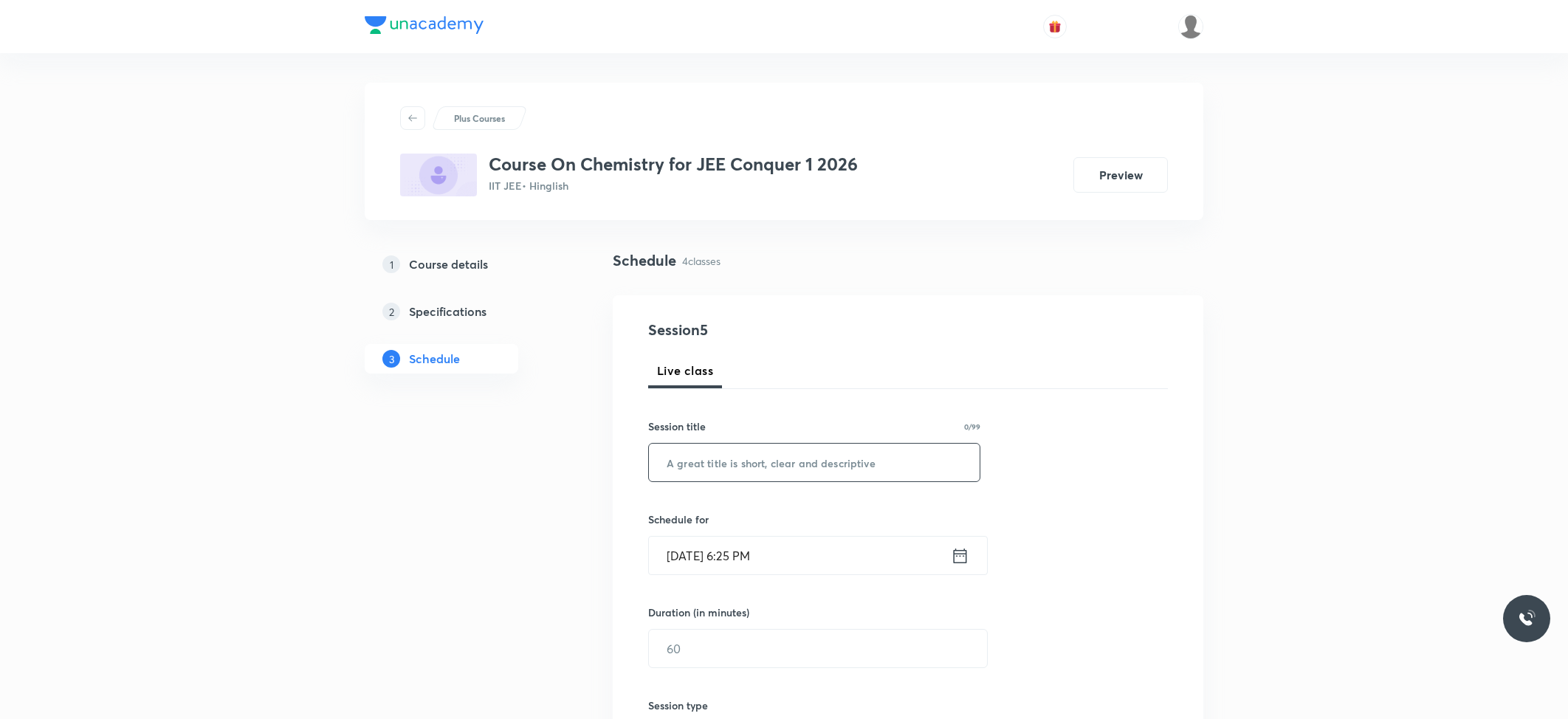
click at [725, 473] on input "text" at bounding box center [813, 462] width 330 height 38
paste input "CHEMISTRY"
type input "CHEMISTRY"
click at [748, 558] on input "Oct 5, 2025, 6:25 PM" at bounding box center [799, 555] width 302 height 38
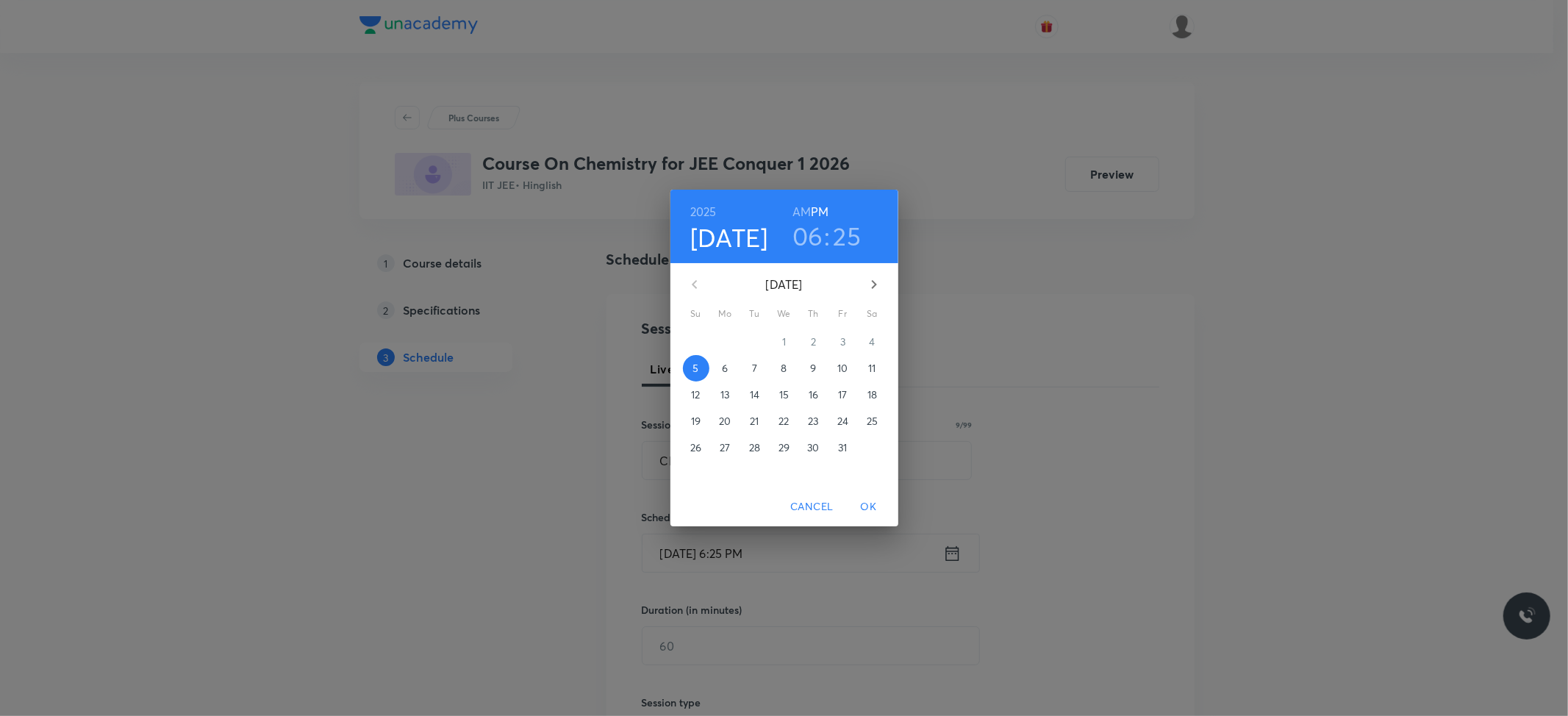
click at [722, 361] on p "6" at bounding box center [725, 368] width 6 height 15
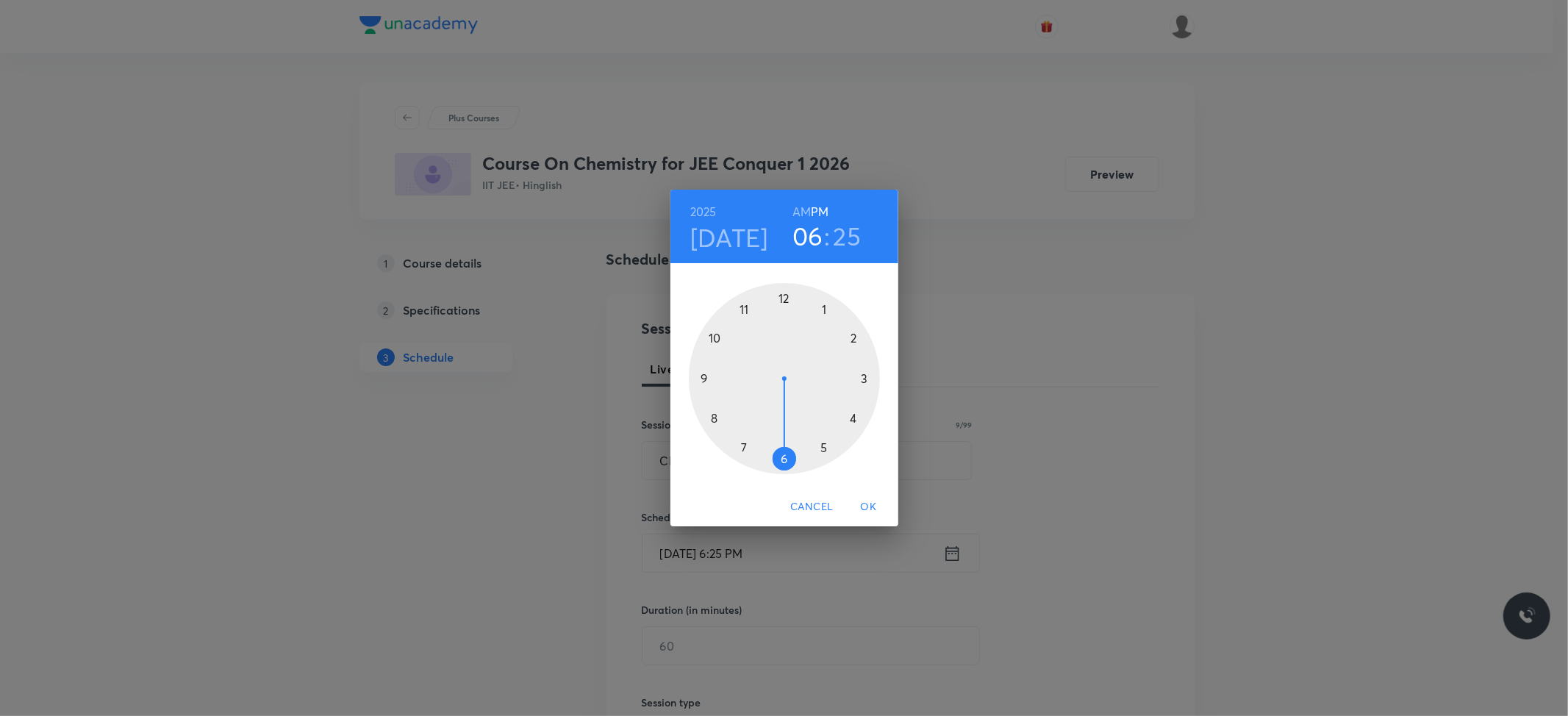
click at [802, 207] on h6 "AM" at bounding box center [802, 211] width 19 height 21
click at [715, 337] on div at bounding box center [785, 378] width 191 height 191
click at [784, 300] on div at bounding box center [785, 378] width 191 height 191
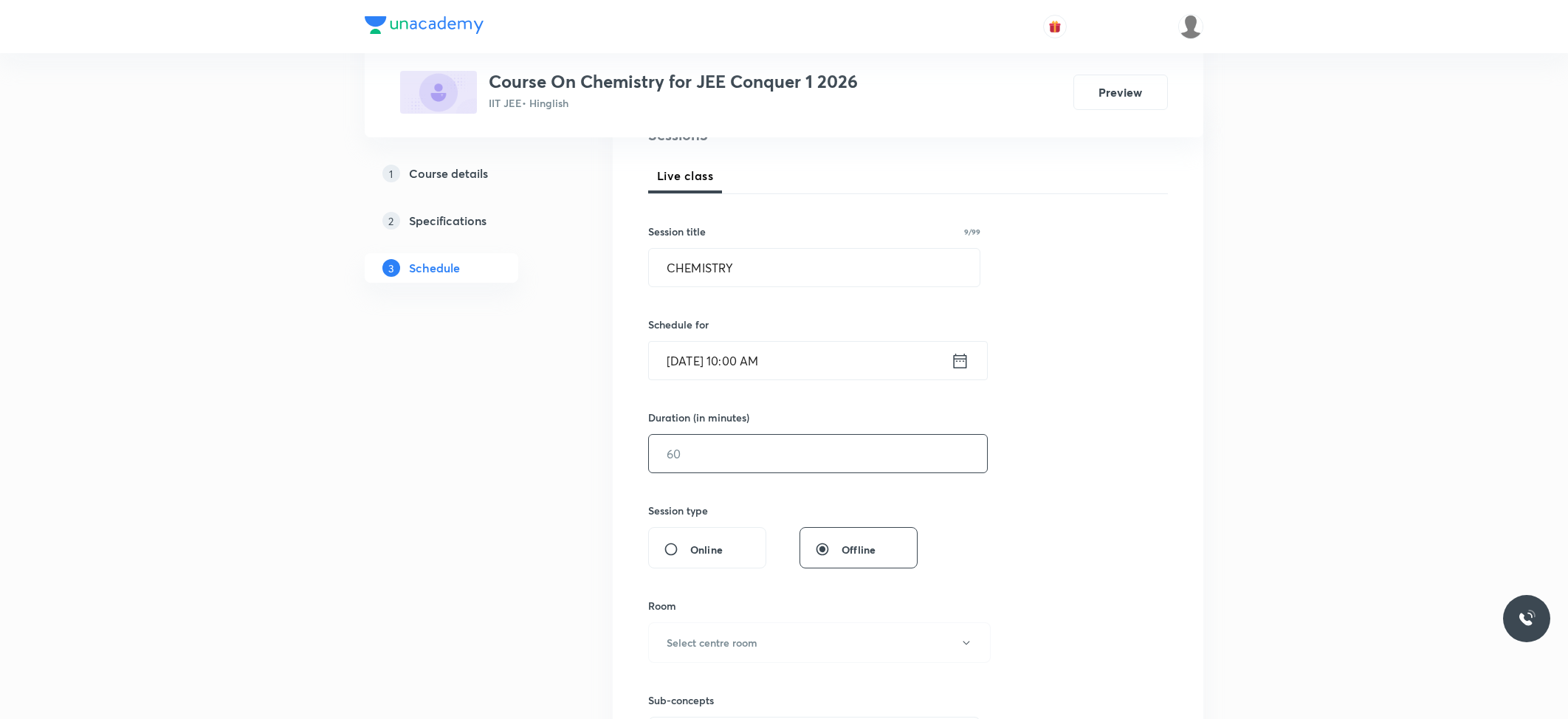
scroll to position [197, 0]
click at [724, 467] on input "text" at bounding box center [817, 452] width 338 height 38
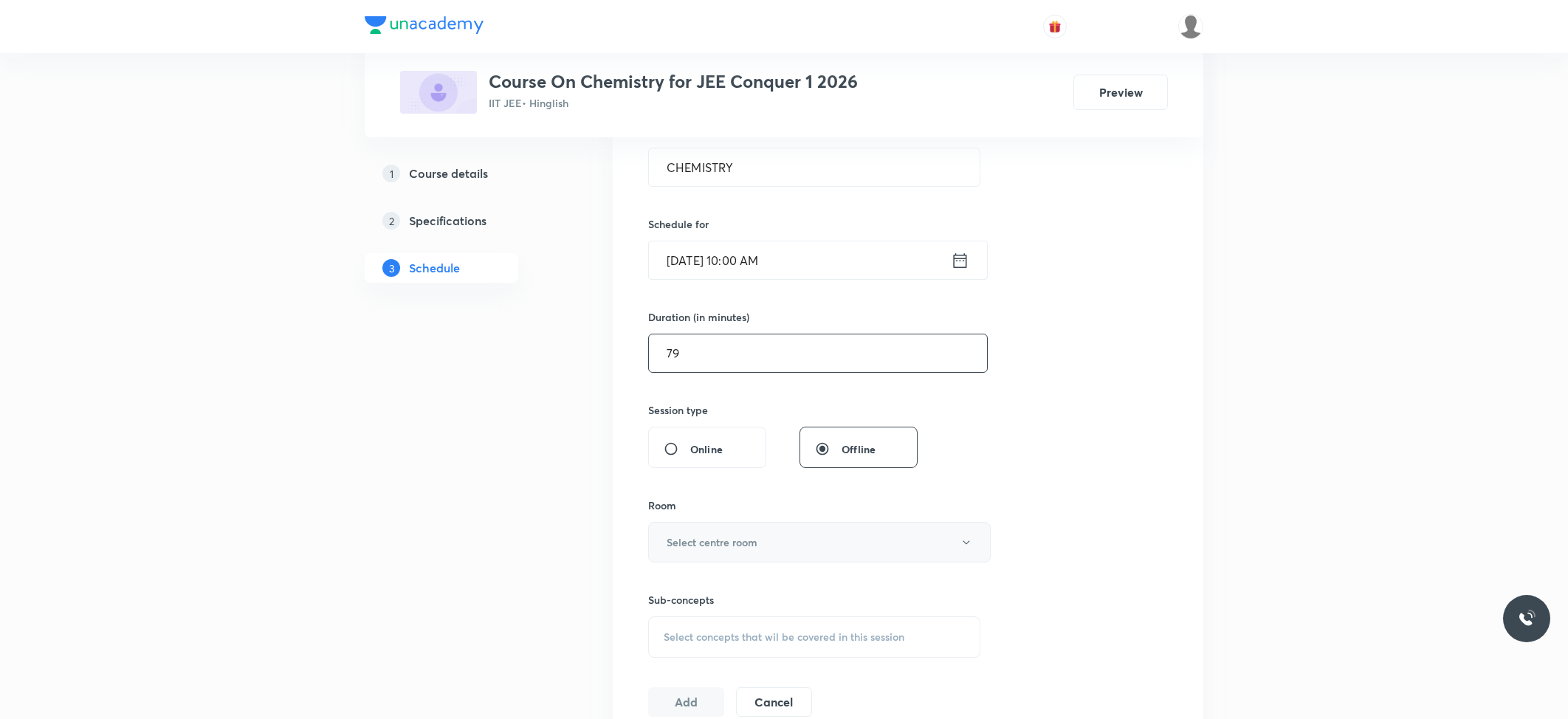
type input "79"
click at [721, 545] on h6 "Select centre room" at bounding box center [711, 543] width 91 height 15
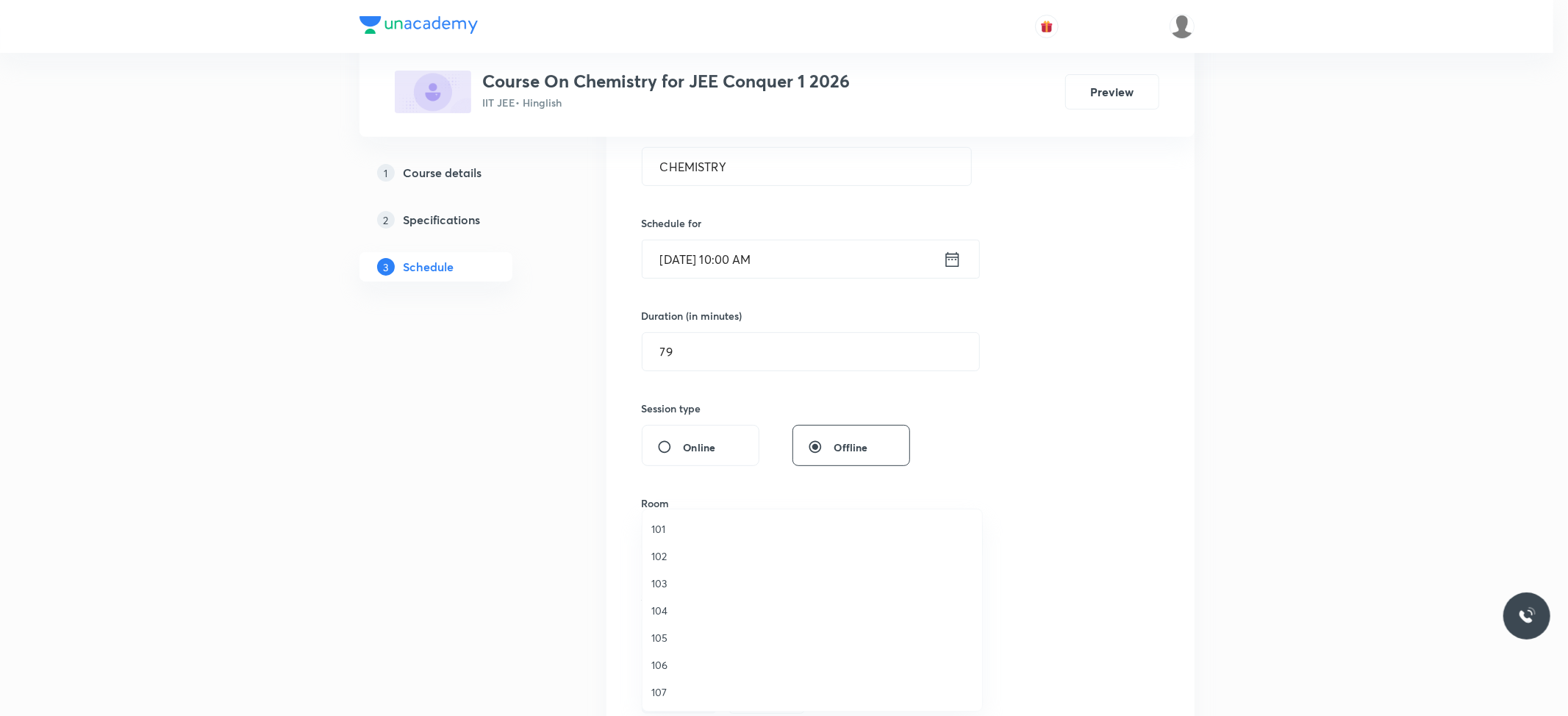
click at [678, 549] on span "102" at bounding box center [813, 556] width 322 height 15
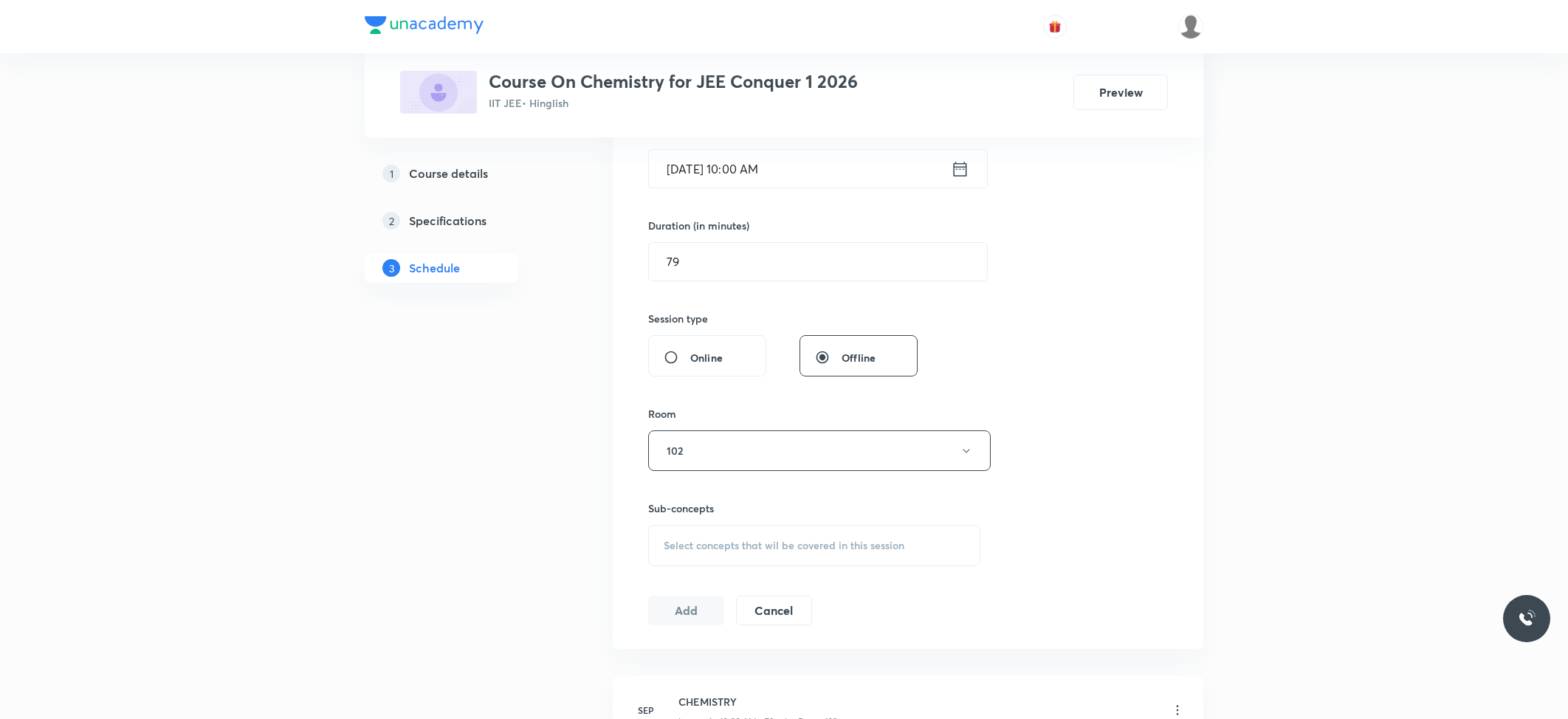
scroll to position [491, 0]
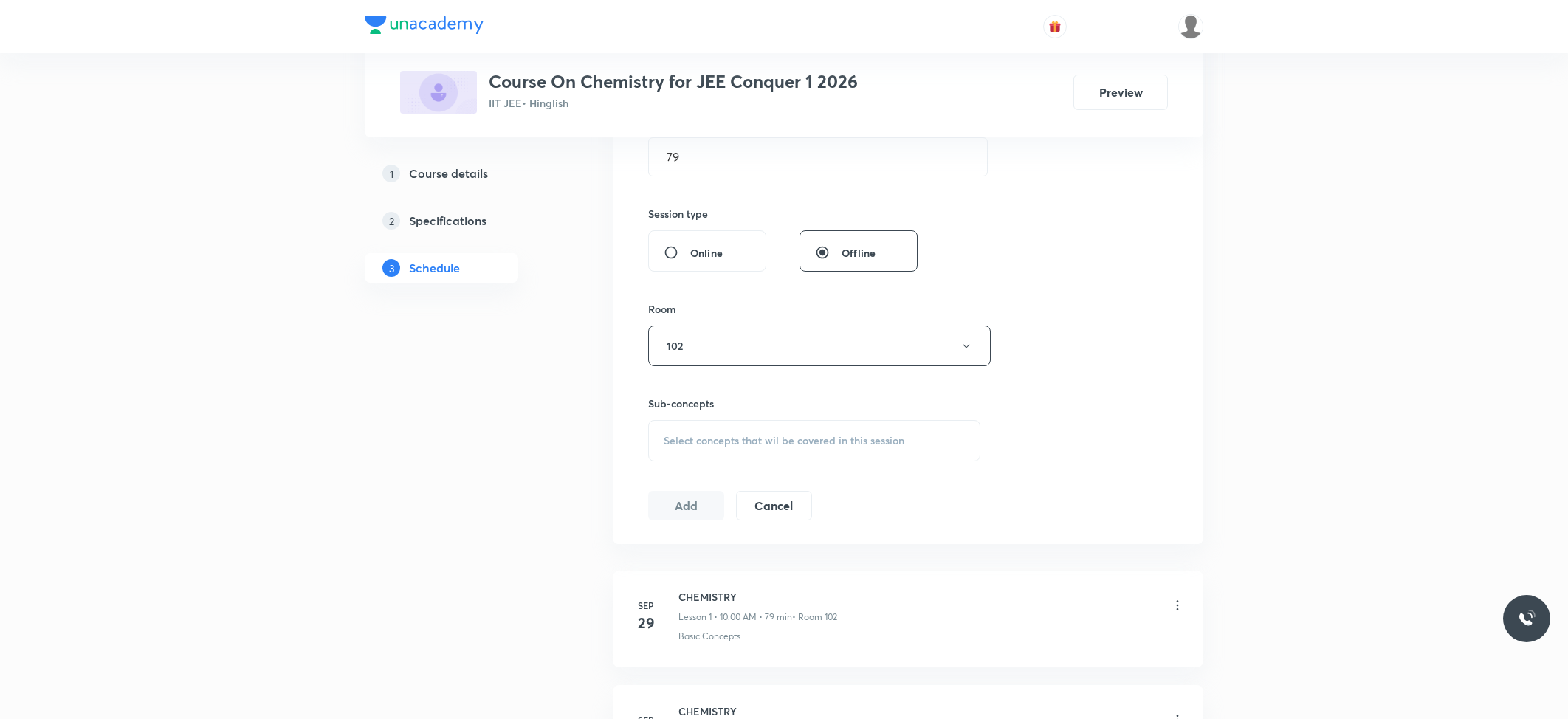
click at [784, 433] on div "Select concepts that wil be covered in this session" at bounding box center [813, 440] width 332 height 41
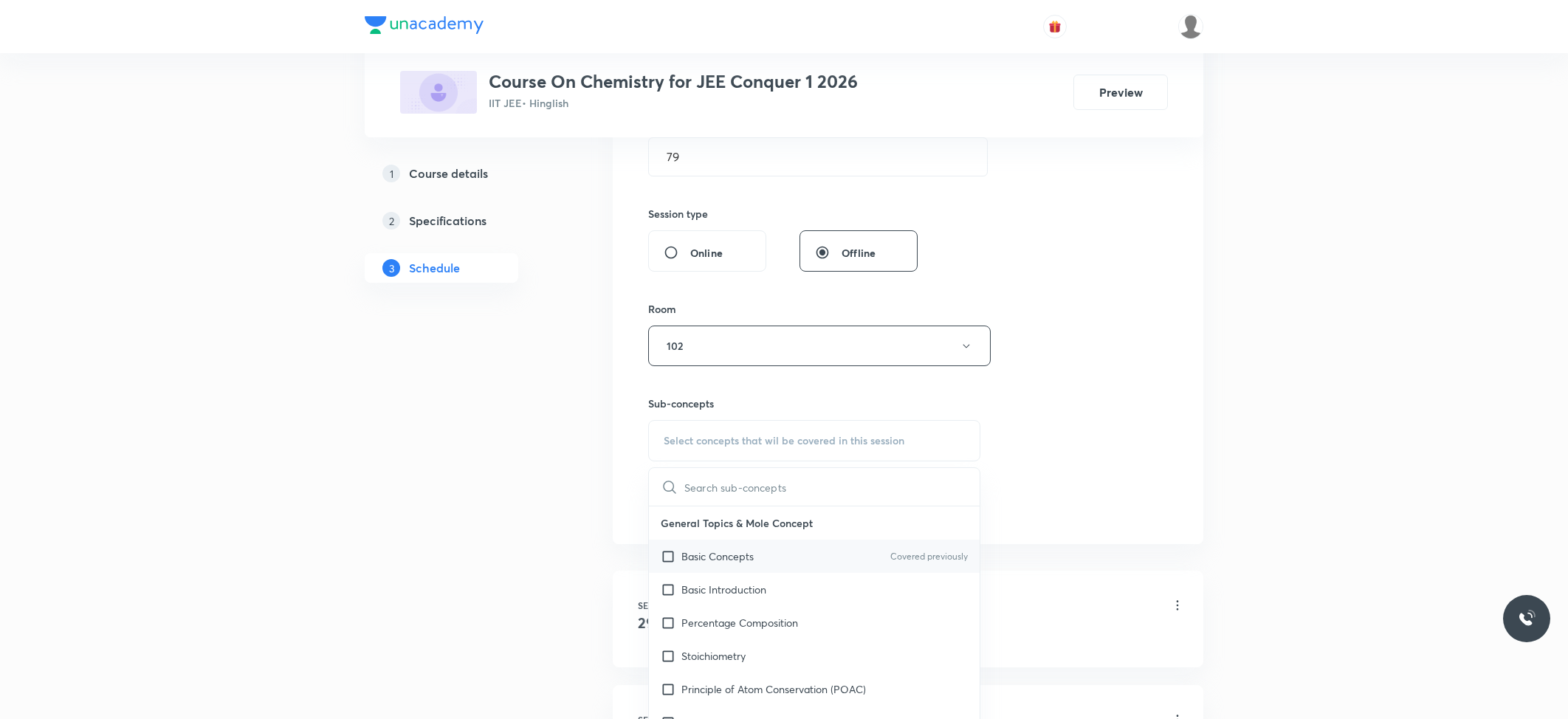
click at [697, 564] on p "Basic Concepts" at bounding box center [717, 556] width 72 height 15
checkbox input "true"
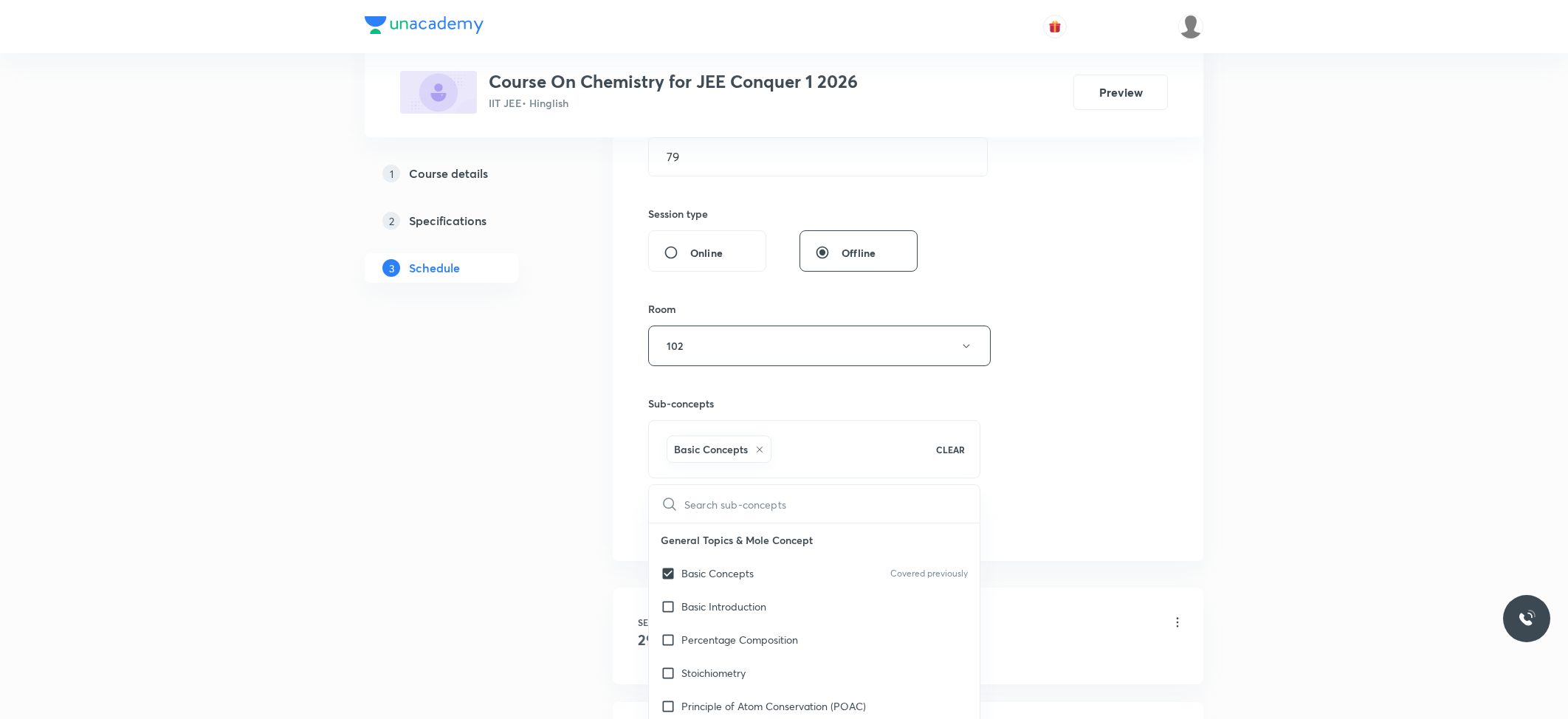
click at [529, 515] on div "1 Course details 2 Specifications 3 Schedule" at bounding box center [464, 448] width 200 height 1382
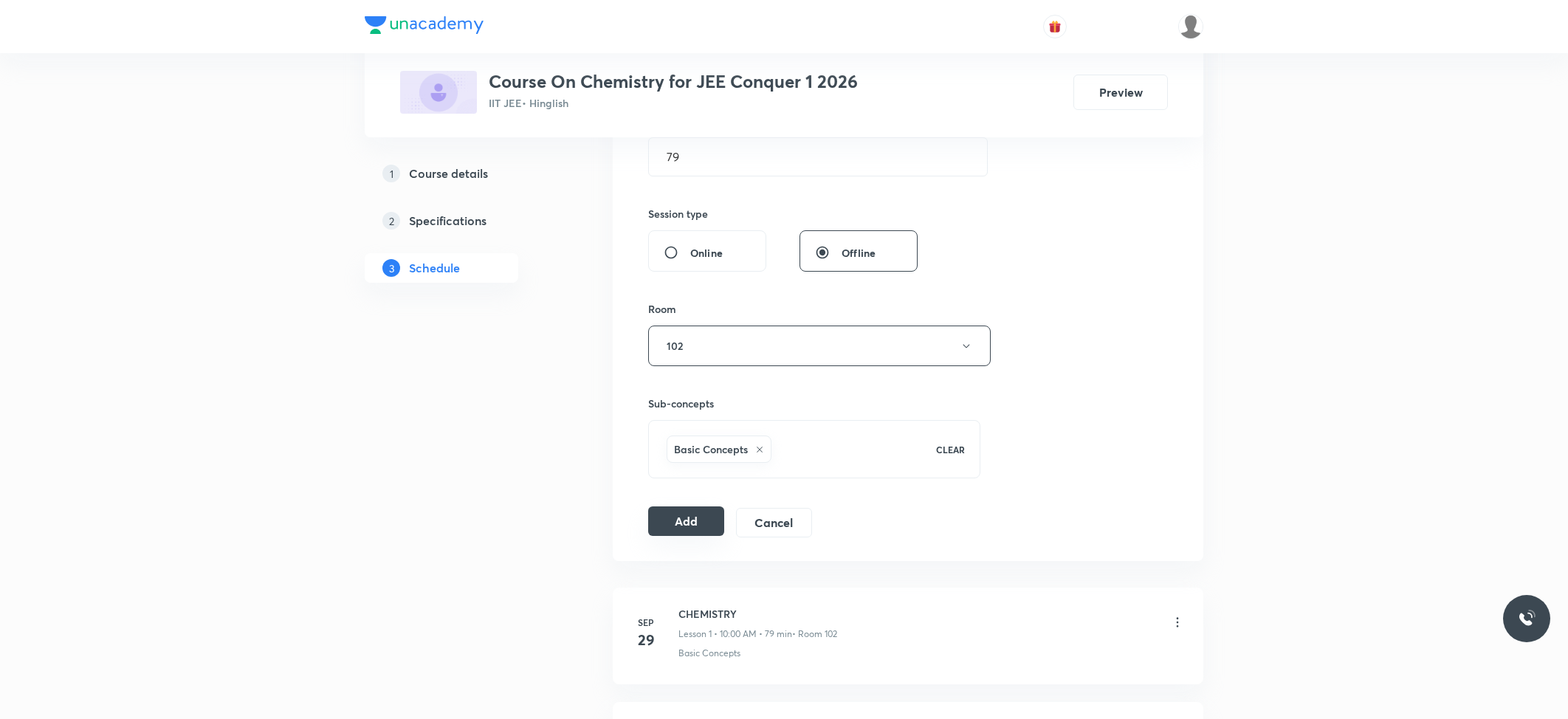
click at [688, 522] on button "Add" at bounding box center [686, 521] width 76 height 29
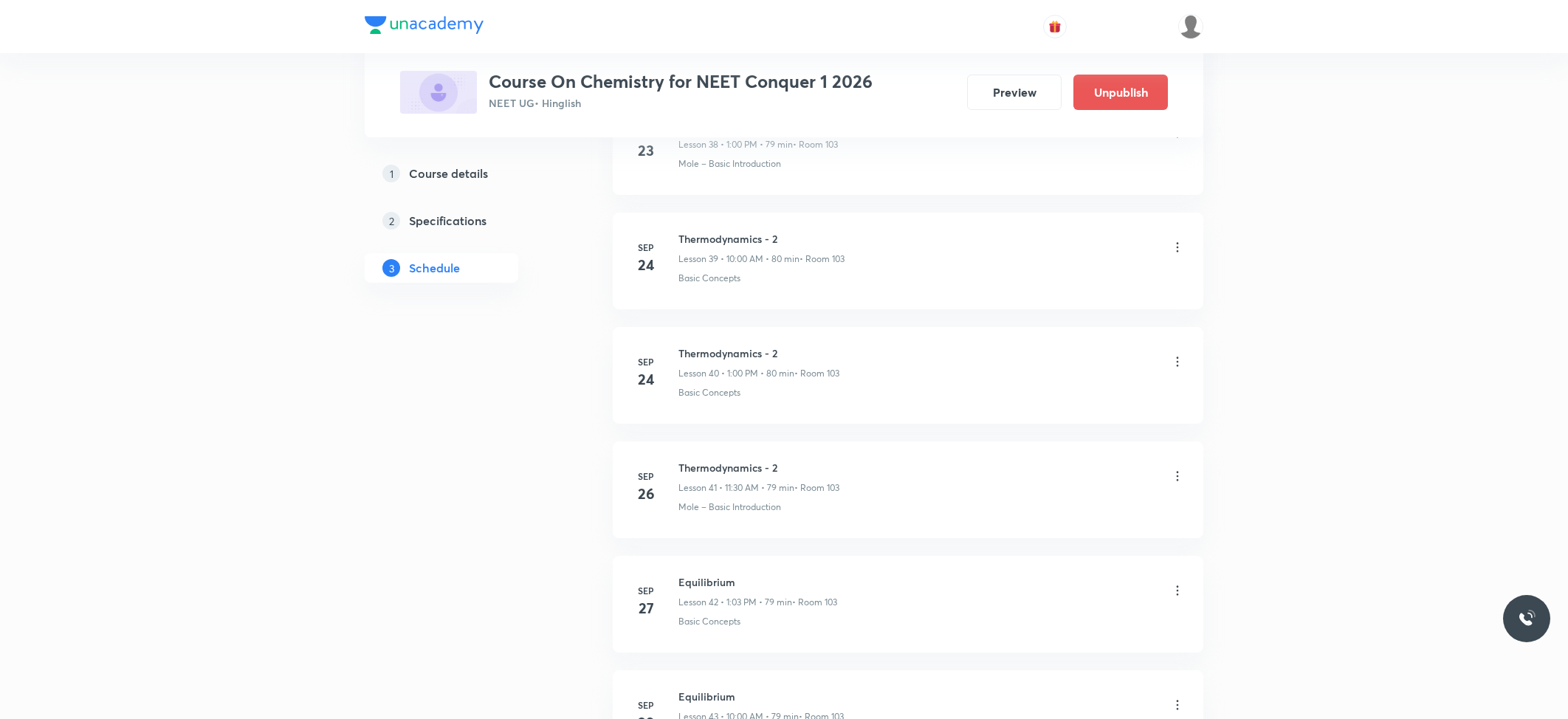
scroll to position [5752, 0]
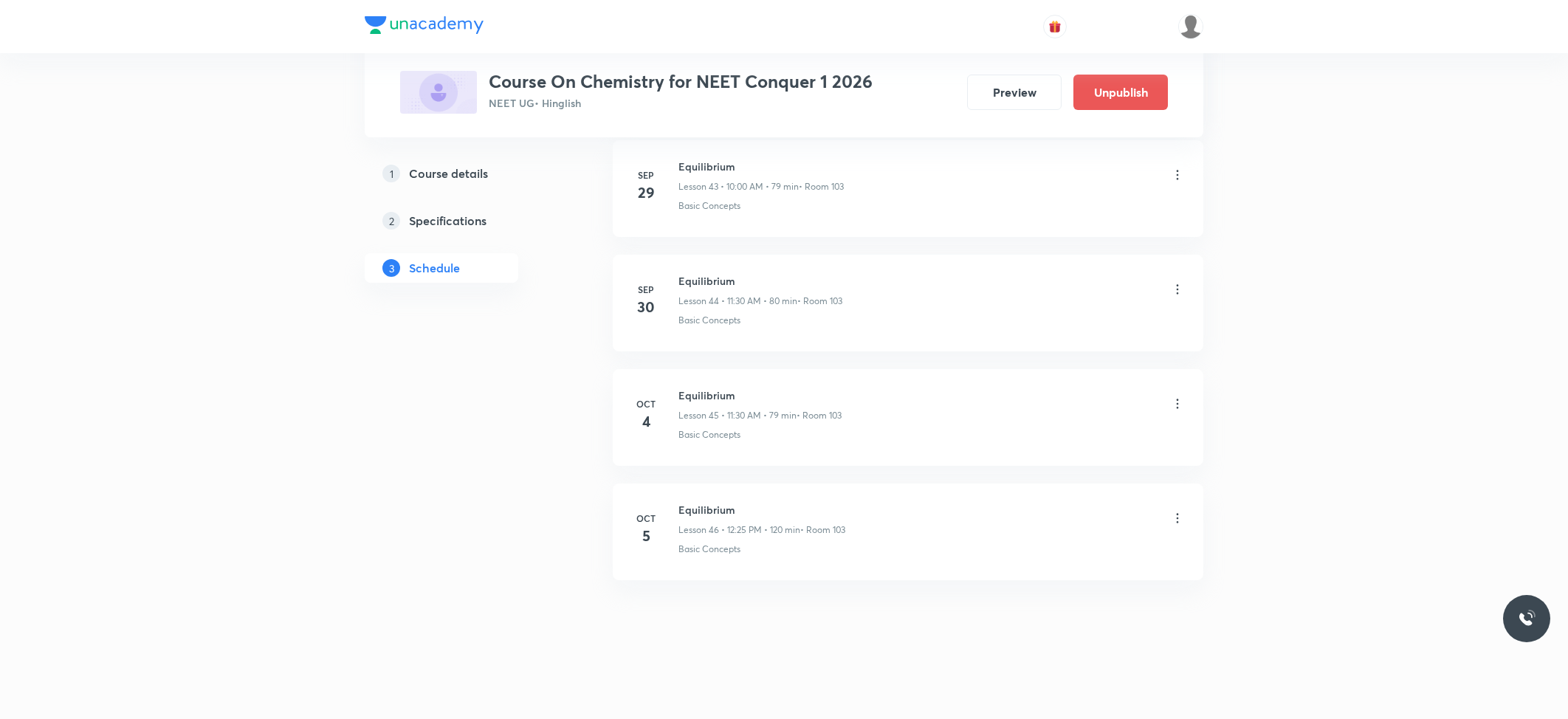
click at [700, 503] on h6 "Equilibrium" at bounding box center [762, 510] width 167 height 15
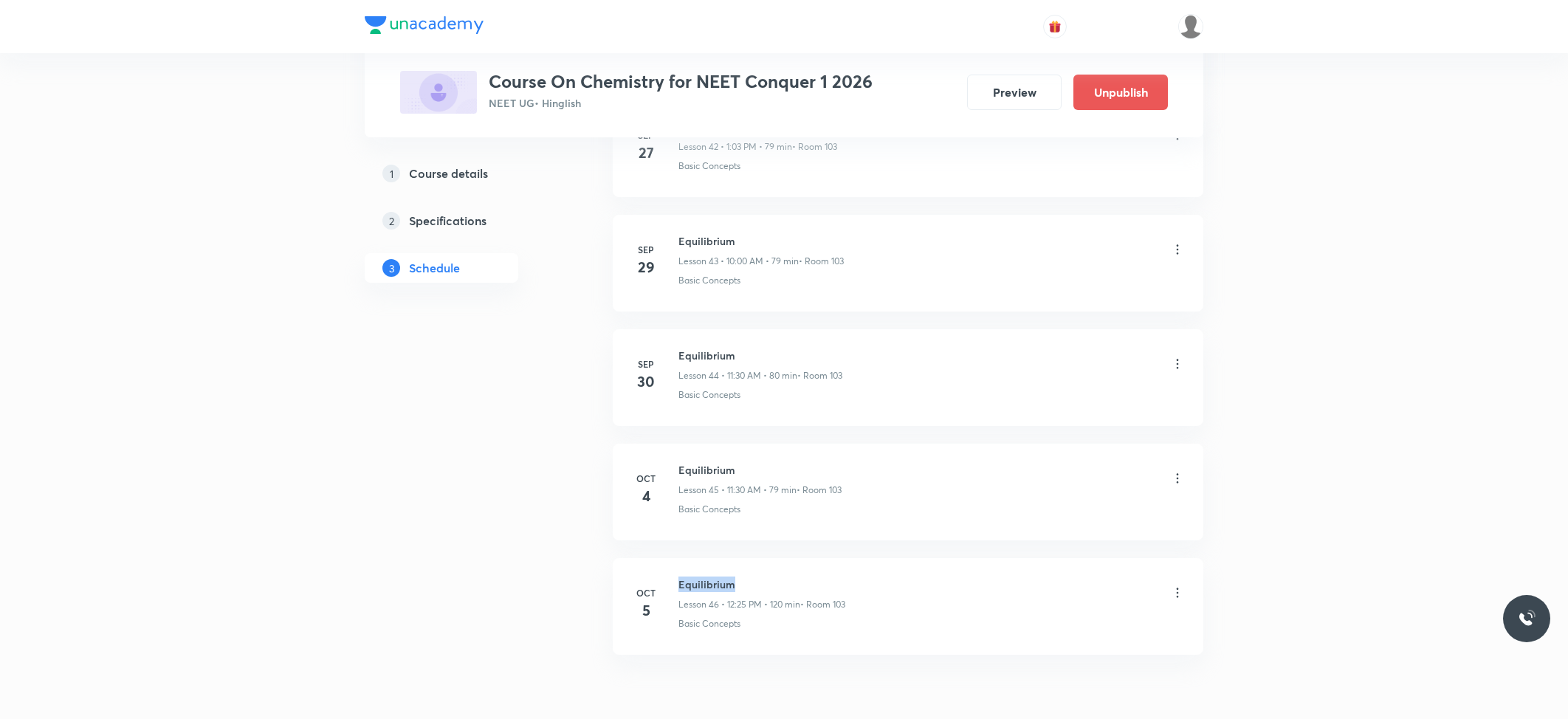
copy h6 "Equilibrium"
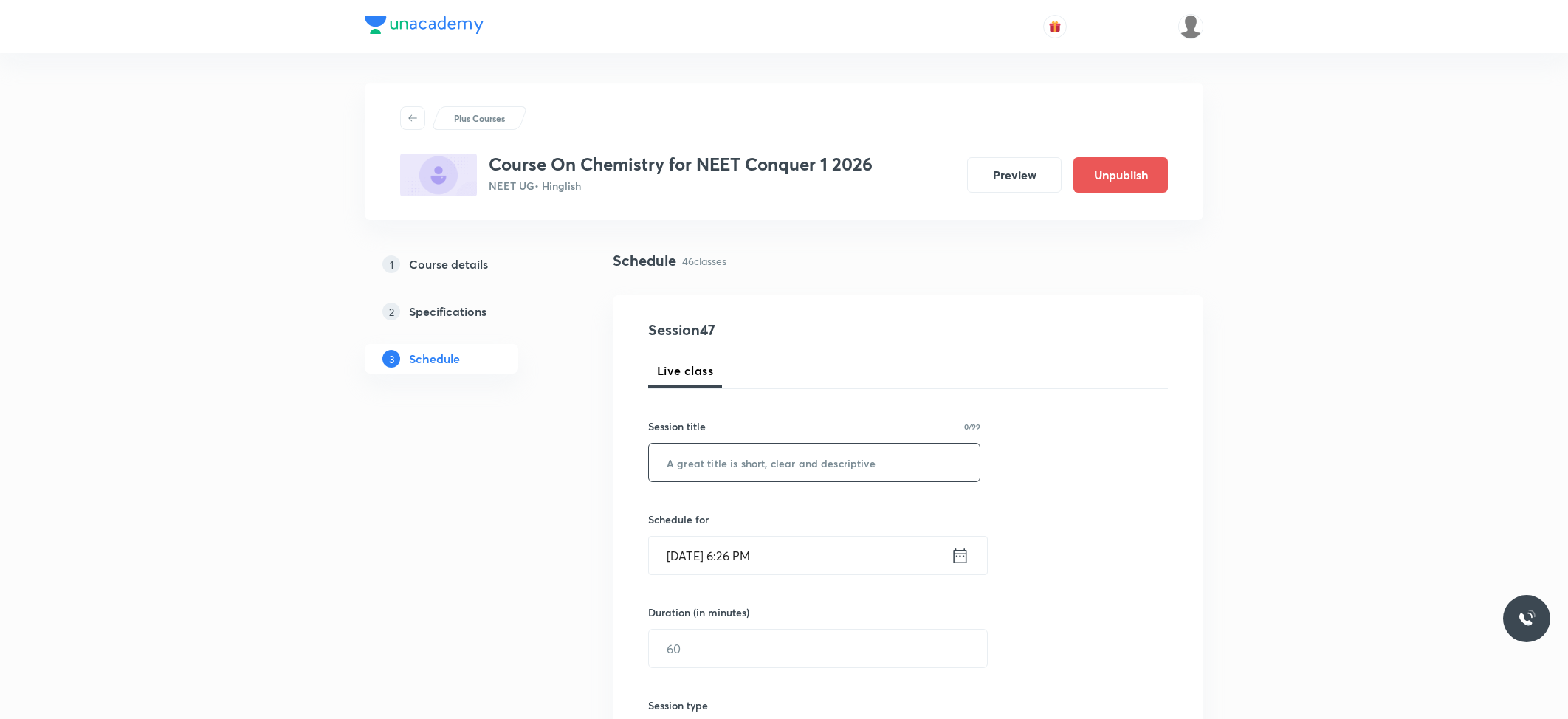
click at [733, 465] on input "text" at bounding box center [813, 462] width 330 height 38
paste input "Equilibrium"
type input "Equilibrium"
click at [765, 550] on input "Oct 5, 2025, 6:26 PM" at bounding box center [799, 555] width 302 height 38
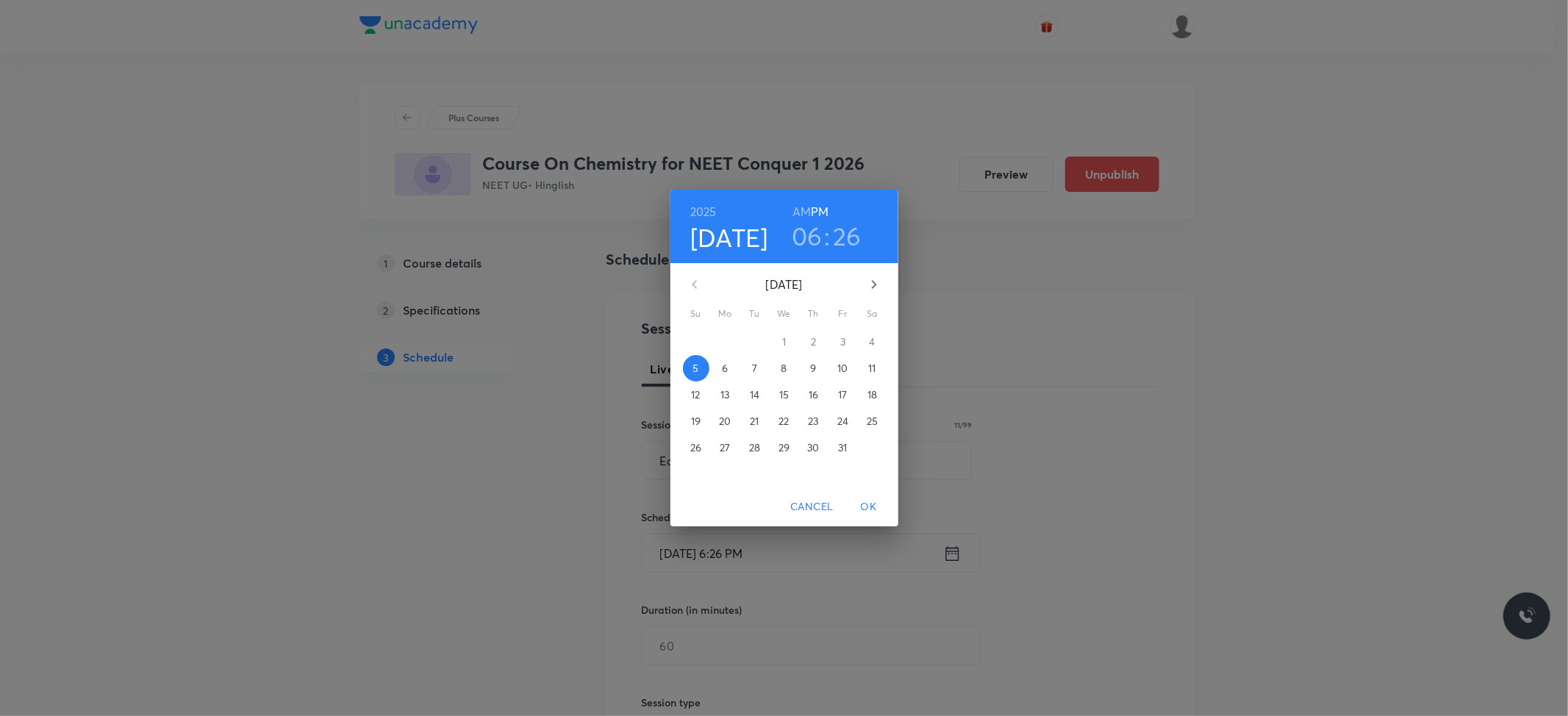
click at [731, 369] on span "6" at bounding box center [725, 368] width 26 height 15
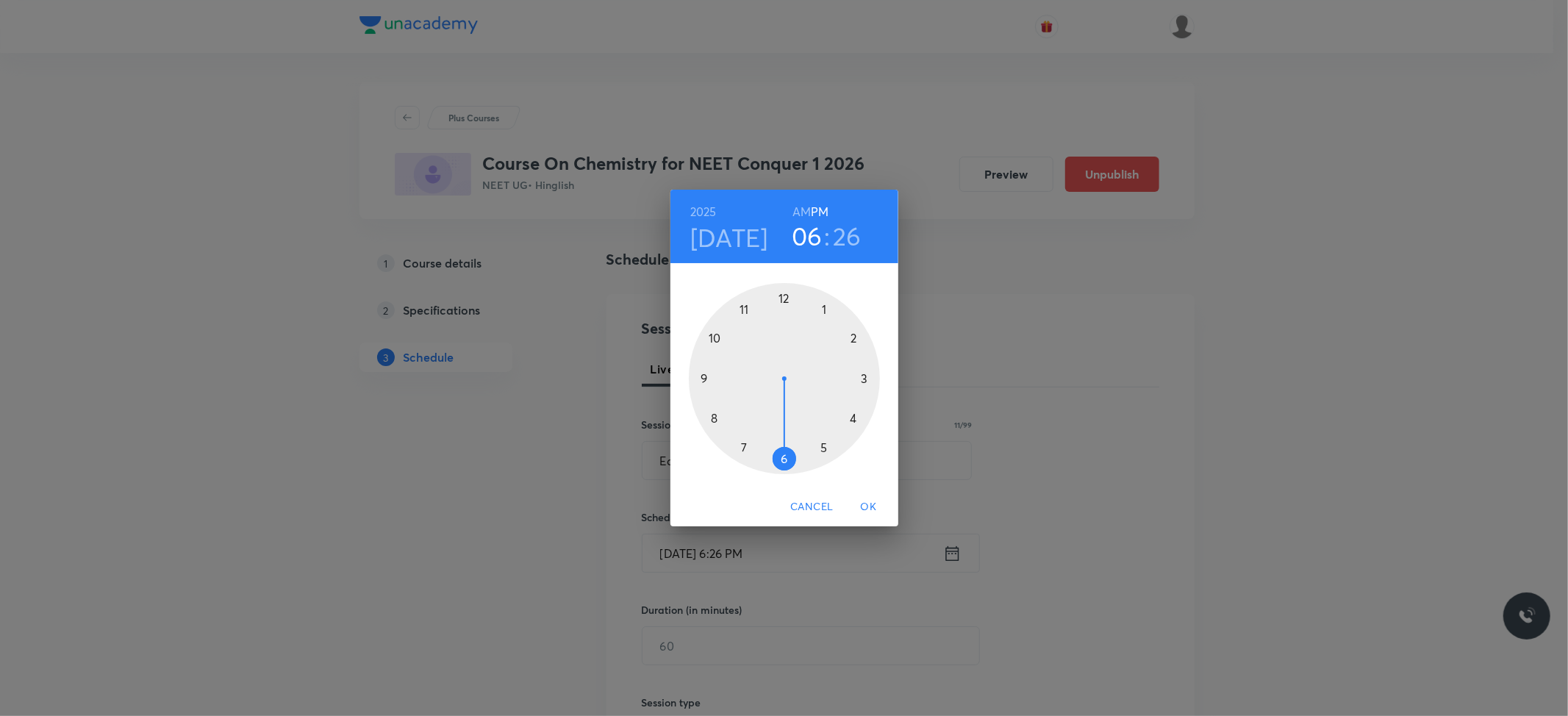
click at [800, 213] on h6 "AM" at bounding box center [802, 211] width 19 height 21
click at [715, 340] on div at bounding box center [785, 378] width 191 height 191
click at [786, 301] on div at bounding box center [785, 378] width 191 height 191
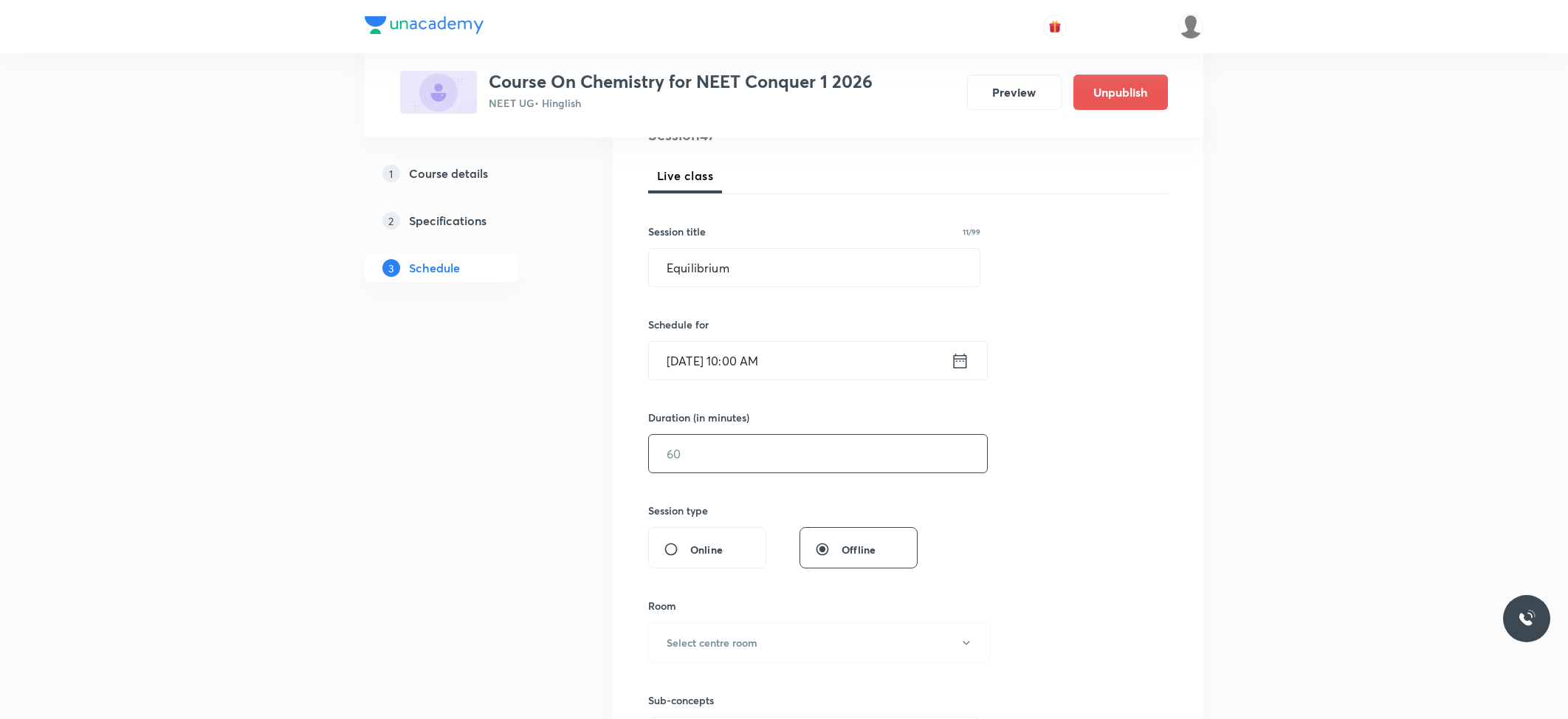
scroll to position [197, 0]
click at [744, 470] on input "text" at bounding box center [817, 452] width 338 height 38
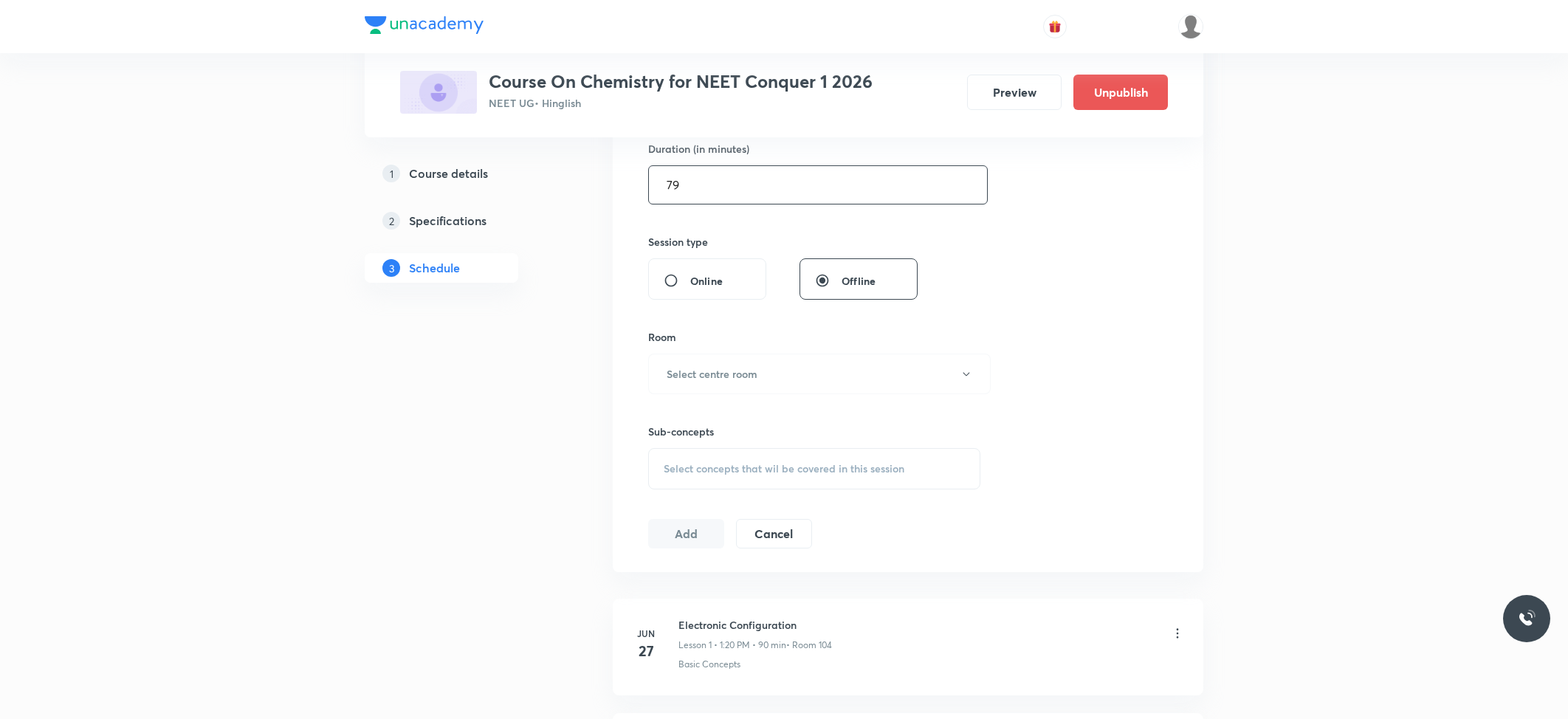
scroll to position [491, 0]
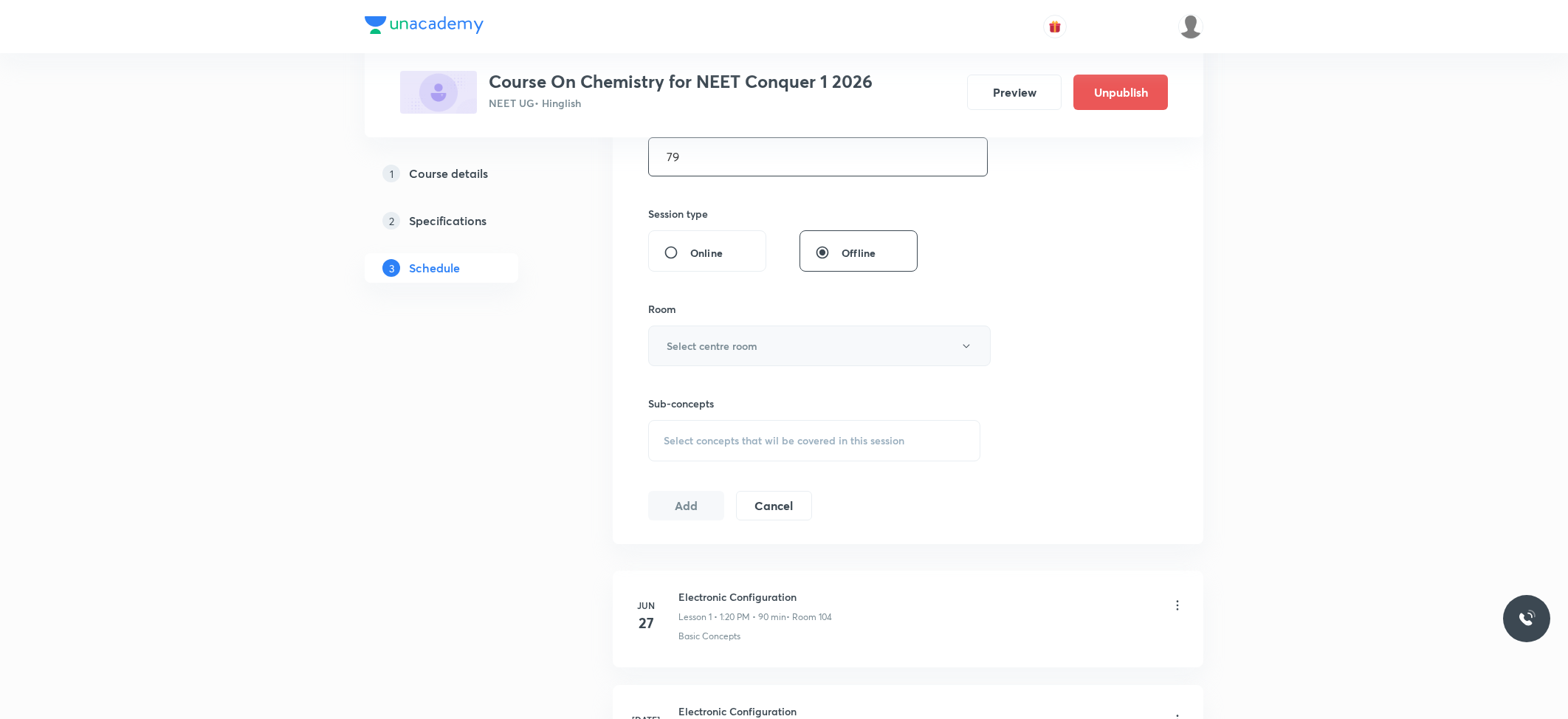
type input "79"
click at [710, 334] on button "Select centre room" at bounding box center [819, 346] width 343 height 40
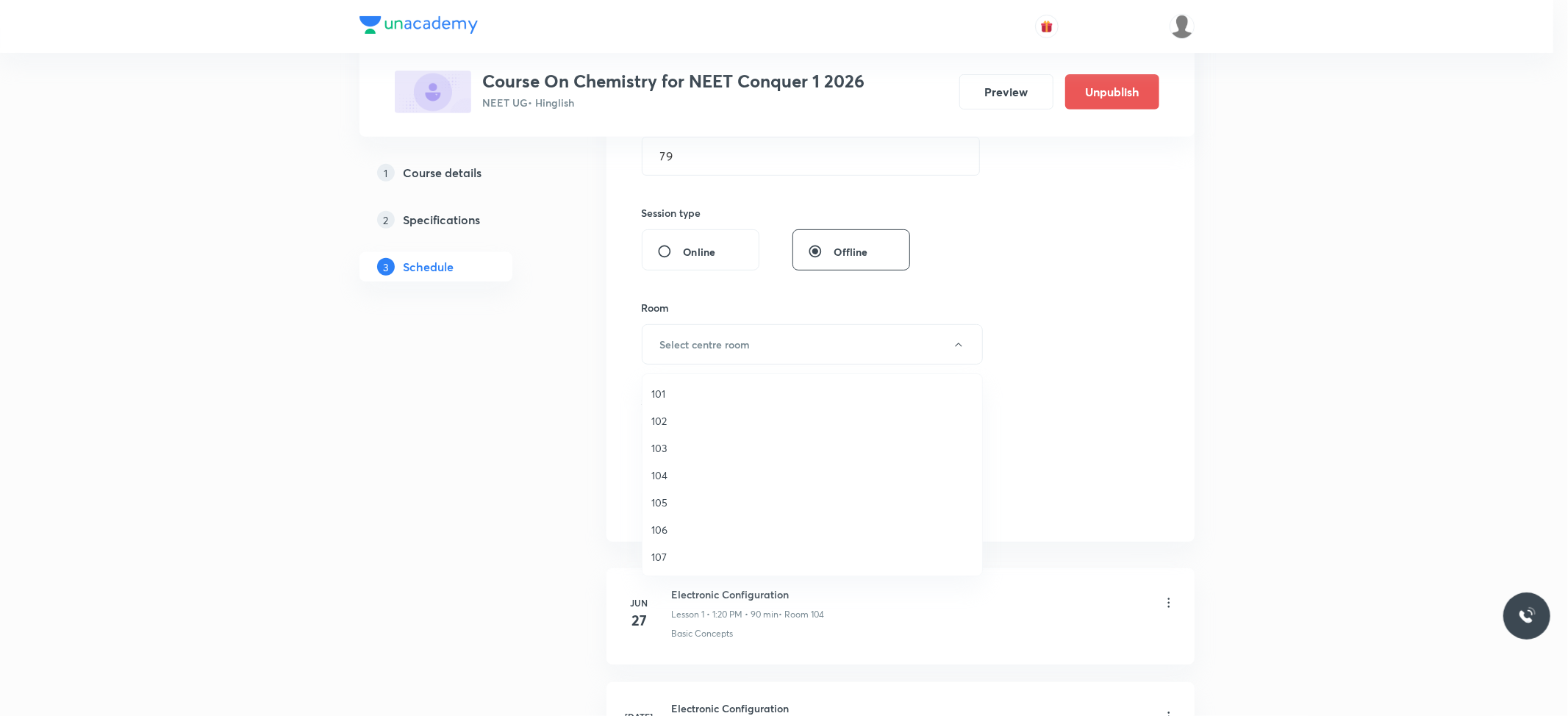
click at [687, 447] on span "103" at bounding box center [813, 448] width 322 height 15
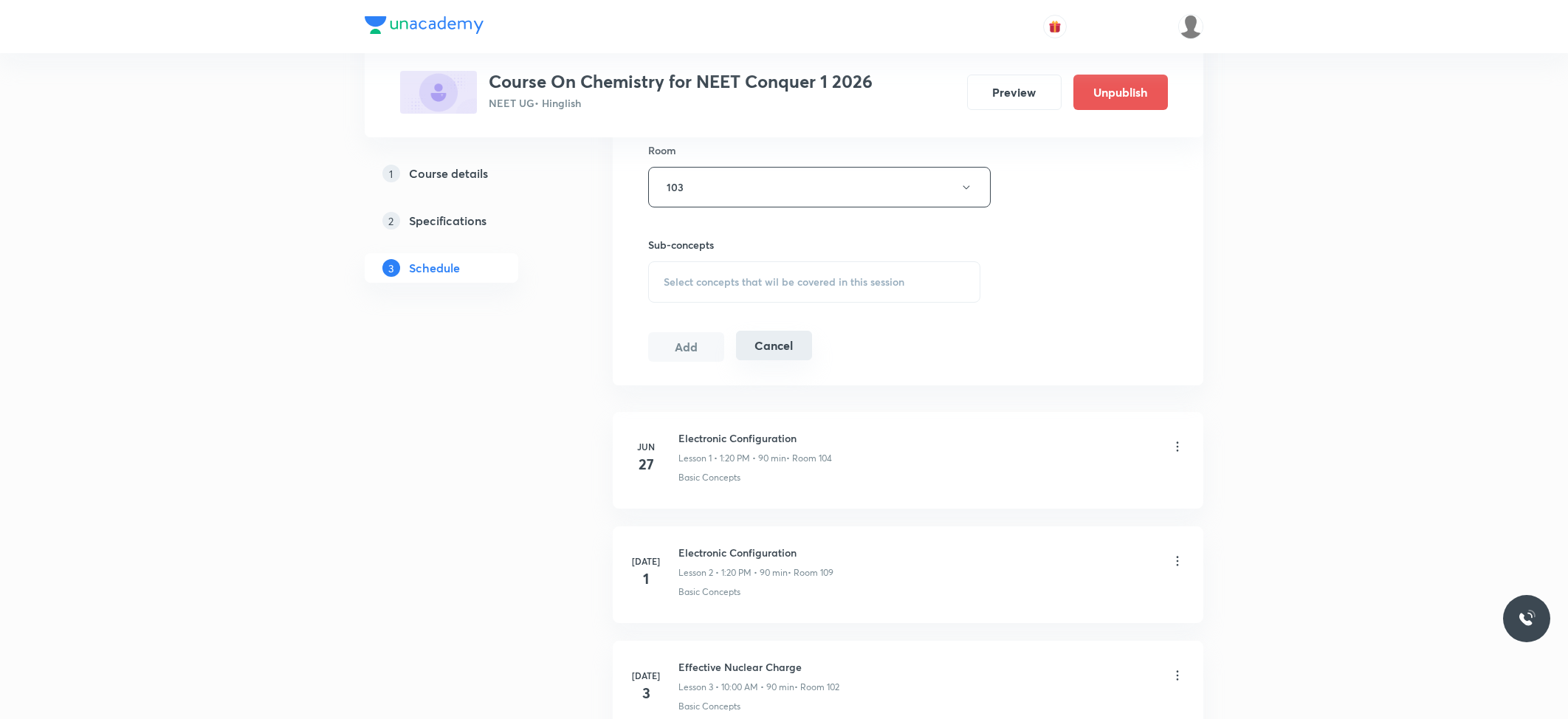
scroll to position [689, 0]
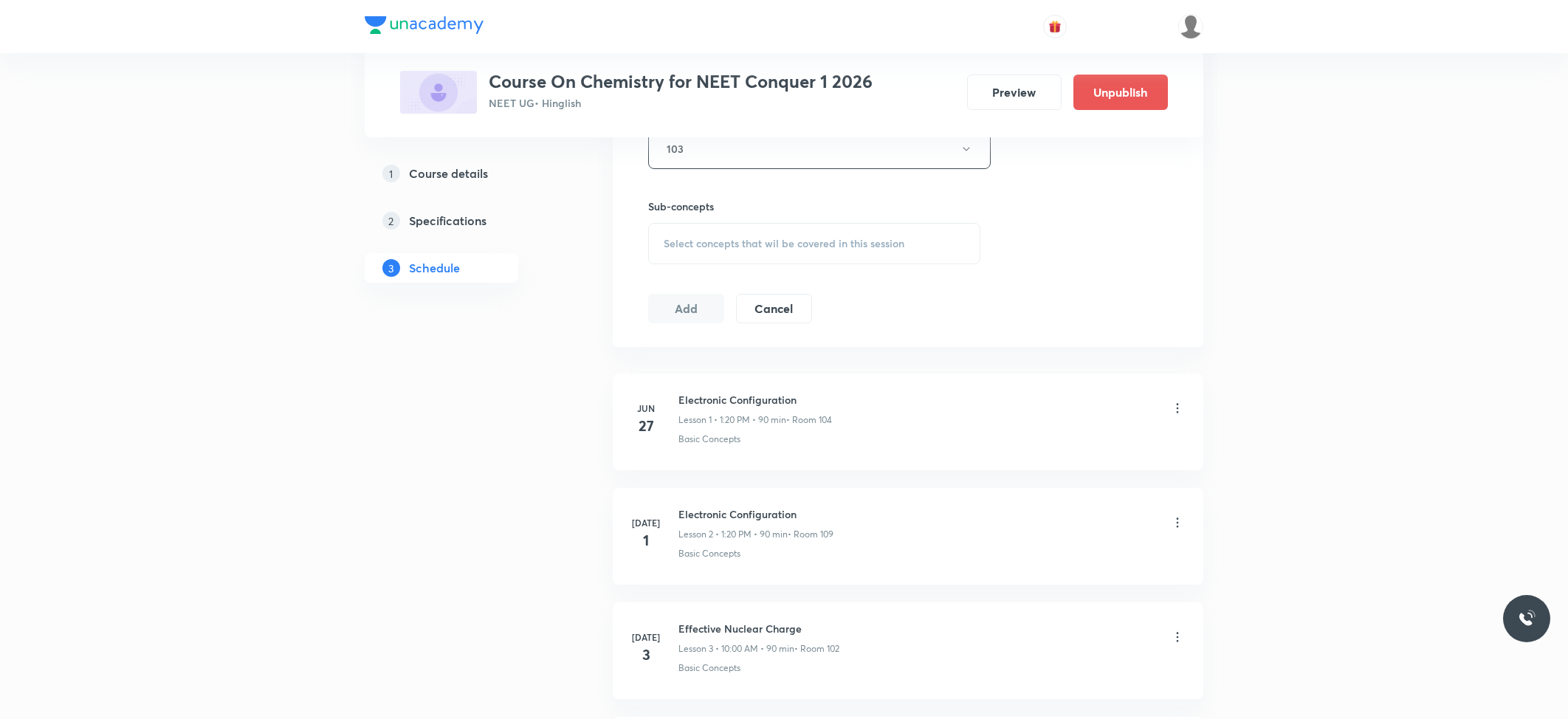
click at [735, 235] on div "Select concepts that wil be covered in this session" at bounding box center [813, 243] width 332 height 41
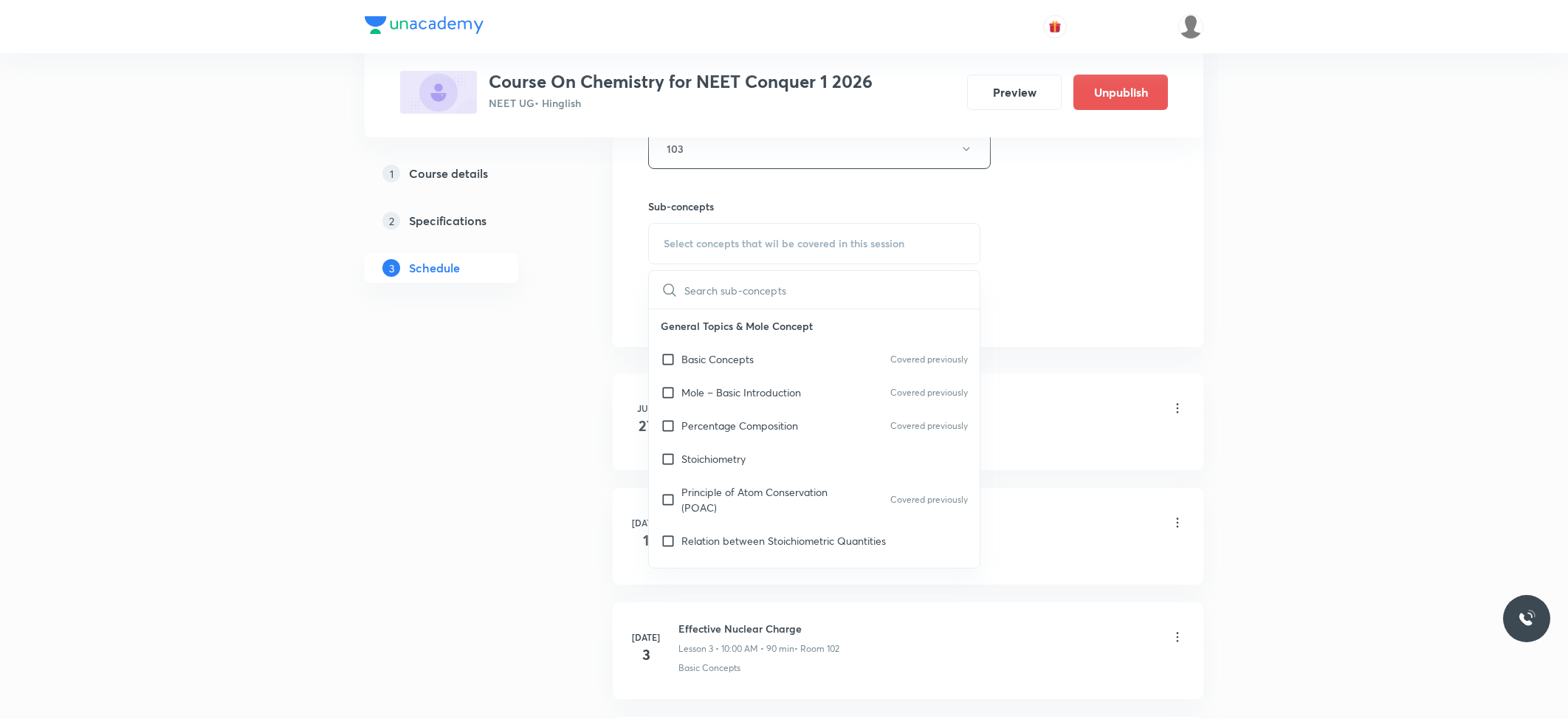
click at [704, 437] on div "Percentage Composition Covered previously" at bounding box center [813, 425] width 330 height 33
checkbox input "true"
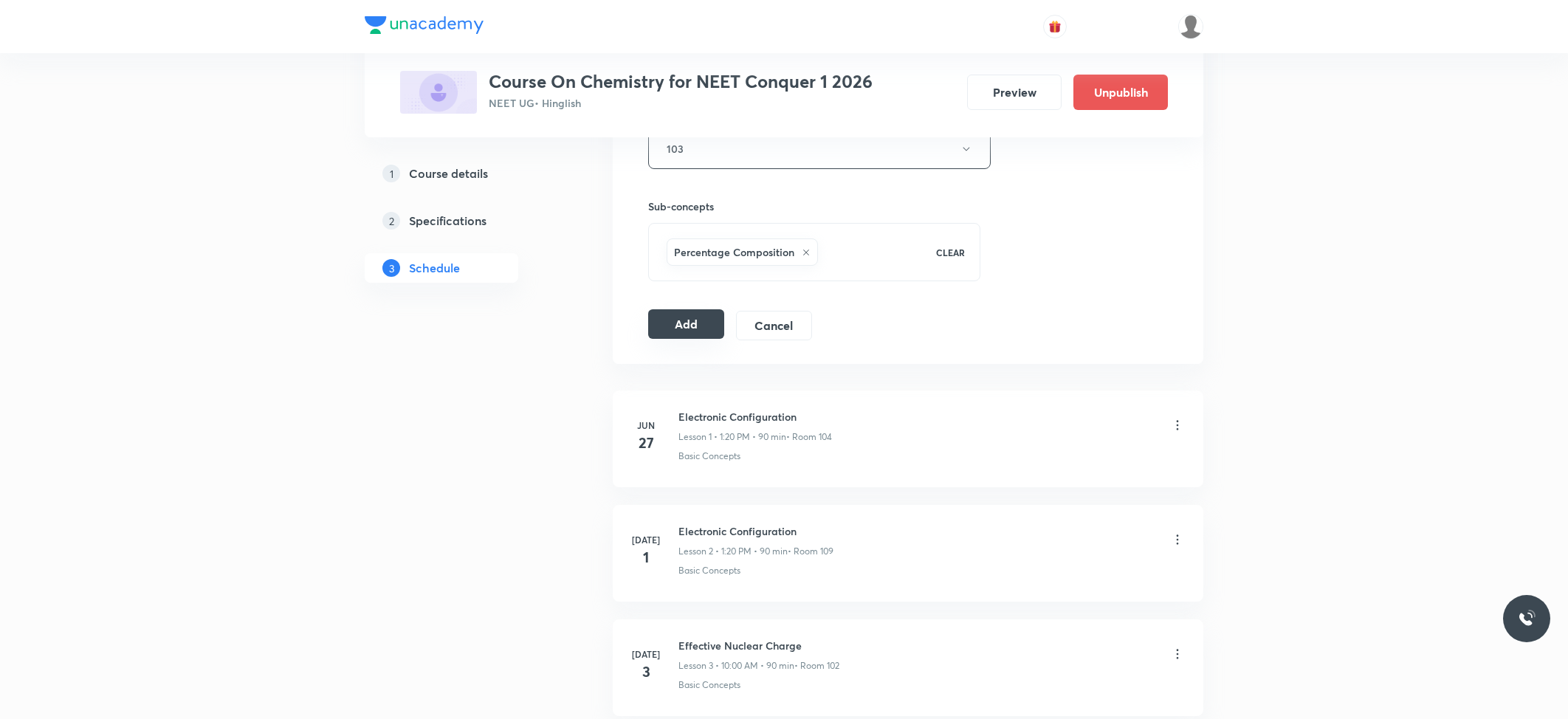
click at [672, 339] on button "Add" at bounding box center [686, 324] width 76 height 29
